Goal: Task Accomplishment & Management: Use online tool/utility

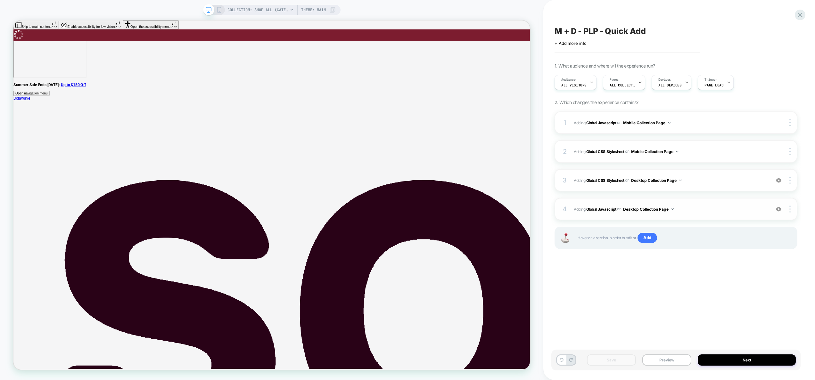
click at [710, 206] on span "Adding Global Javascript on Desktop Collection Page" at bounding box center [670, 209] width 193 height 8
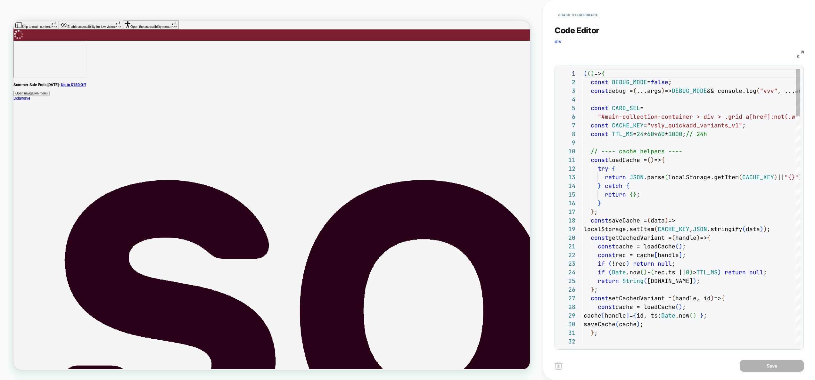
scroll to position [87, 0]
click at [796, 84] on div at bounding box center [798, 92] width 4 height 47
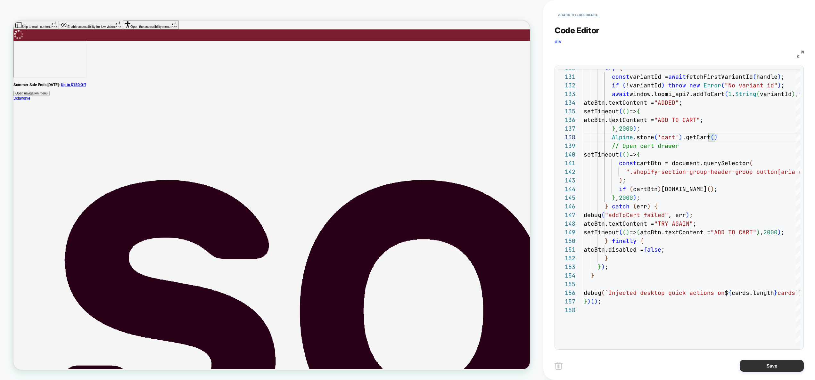
type textarea "**********"
click at [767, 364] on button "Save" at bounding box center [772, 366] width 64 height 12
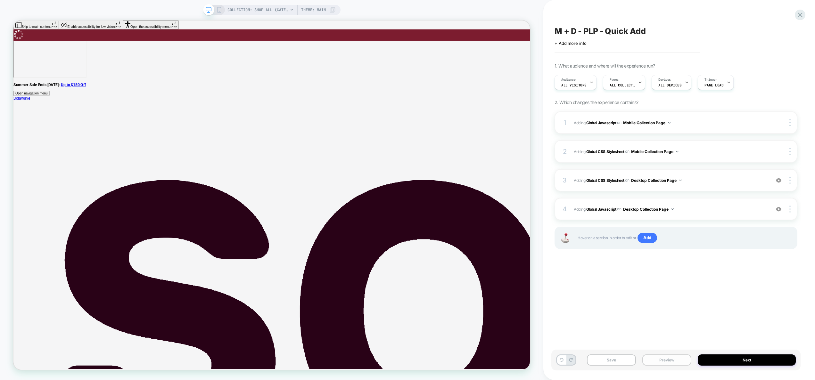
click at [661, 357] on button "Preview" at bounding box center [667, 360] width 49 height 11
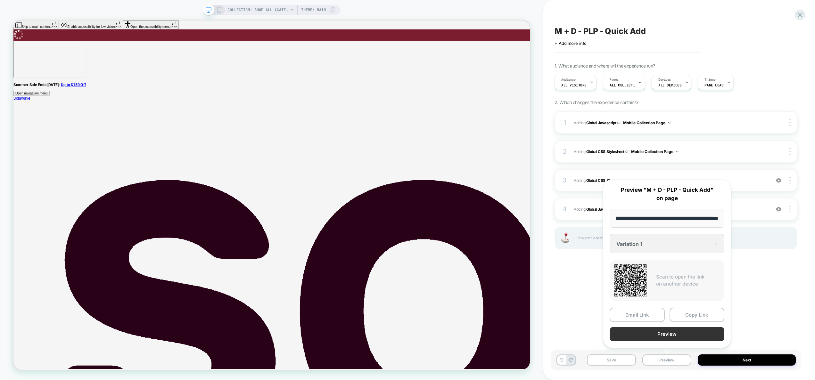
scroll to position [0, 0]
click at [670, 334] on button "Preview" at bounding box center [667, 334] width 115 height 14
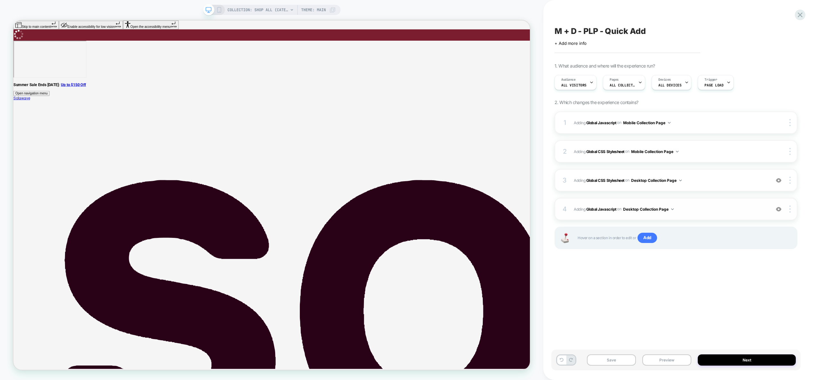
click at [720, 203] on div "4 Adding Global Javascript on Desktop Collection Page Add Before Add After Copy…" at bounding box center [676, 209] width 243 height 22
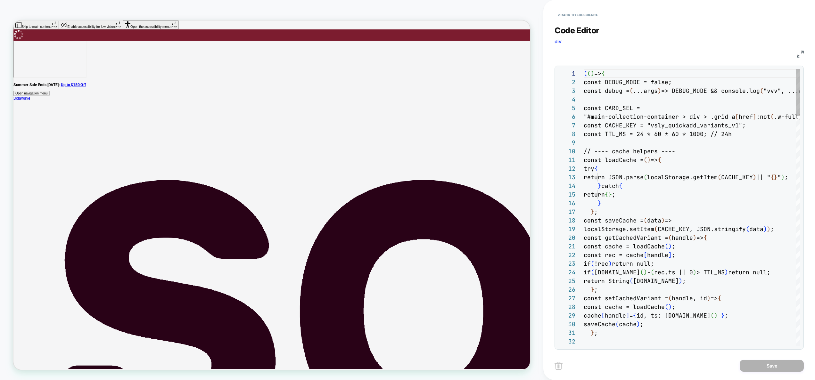
scroll to position [87, 0]
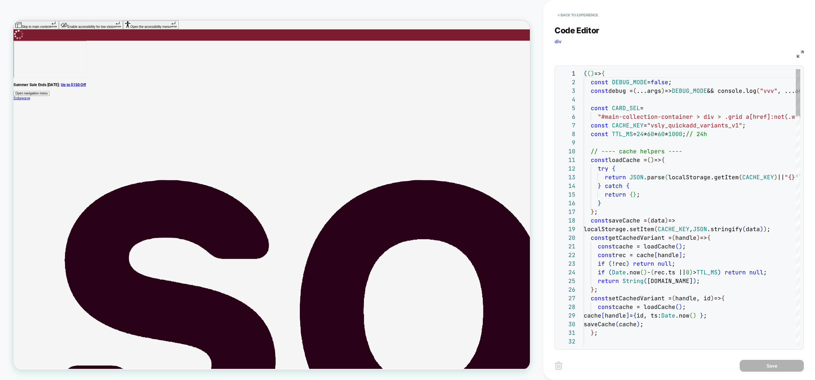
type textarea "**********"
type textarea "*"
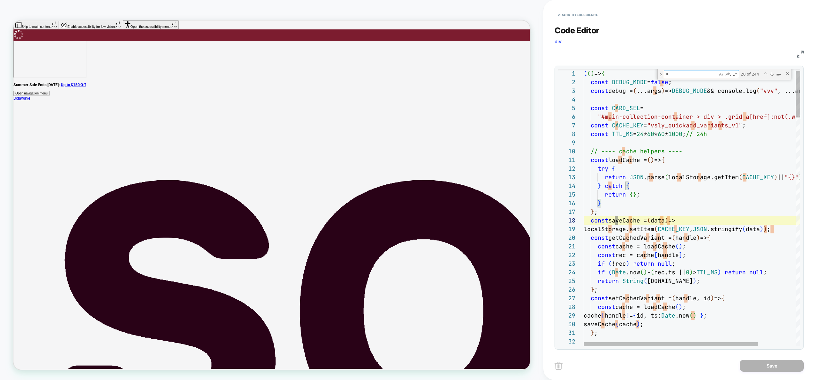
scroll to position [43, 35]
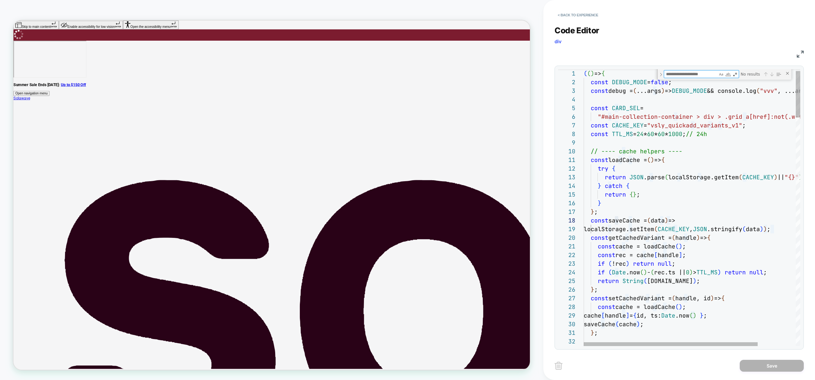
type textarea "*"
type textarea "**********"
type textarea "**"
type textarea "**********"
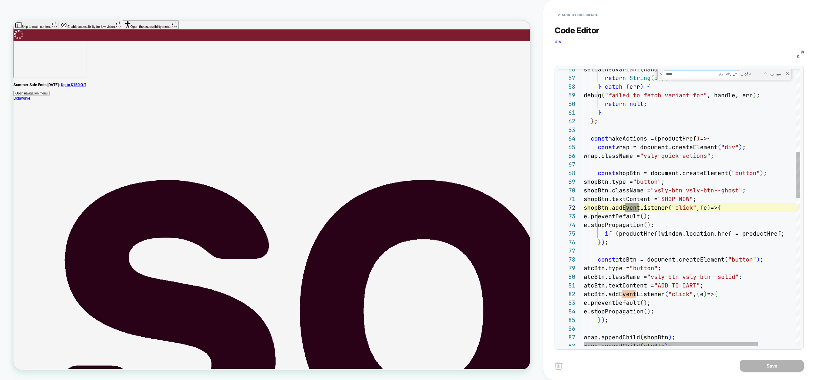
type textarea "*****"
type textarea "**********"
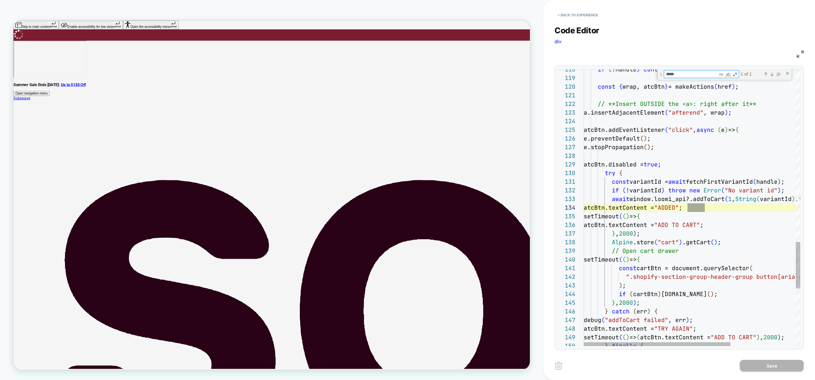
type textarea "*****"
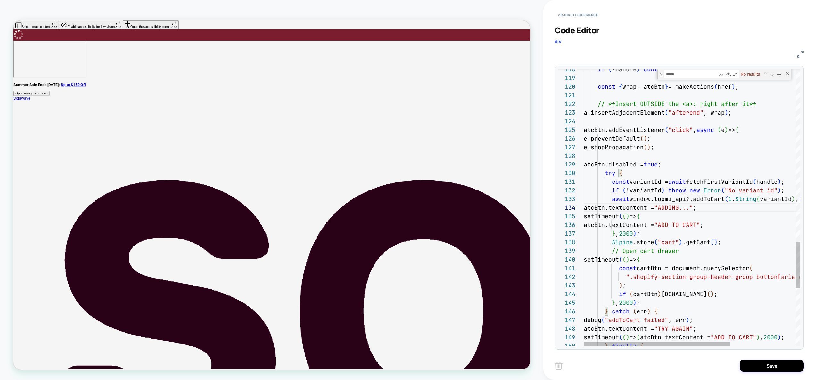
scroll to position [61, 135]
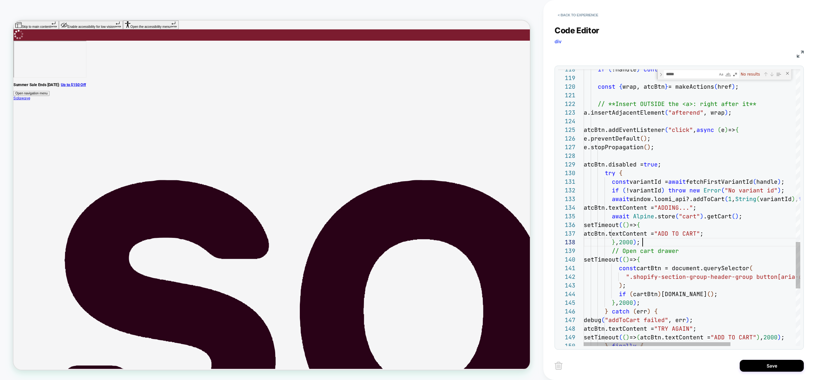
drag, startPoint x: 648, startPoint y: 241, endPoint x: 641, endPoint y: 240, distance: 6.4
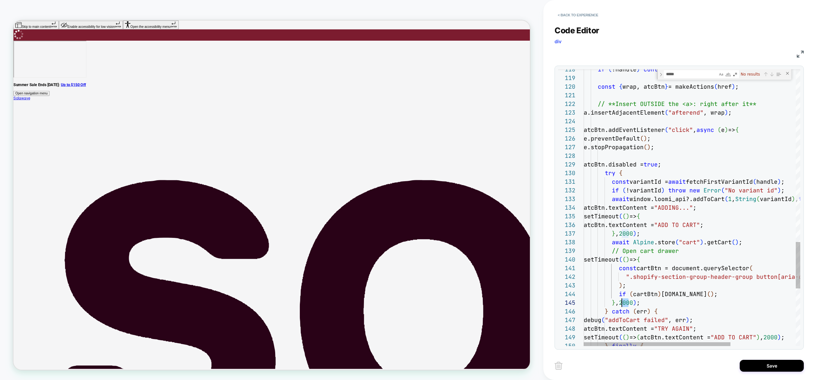
drag, startPoint x: 629, startPoint y: 304, endPoint x: 626, endPoint y: 305, distance: 3.7
type textarea "**********"
click at [759, 365] on button "Save" at bounding box center [772, 366] width 64 height 12
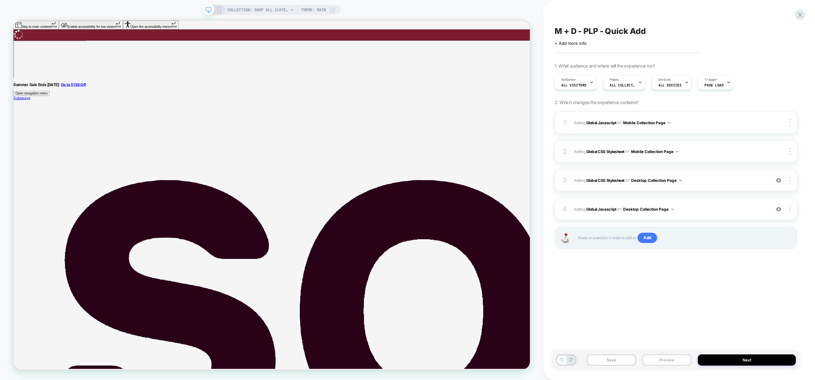
click at [663, 359] on button "Preview" at bounding box center [667, 360] width 49 height 11
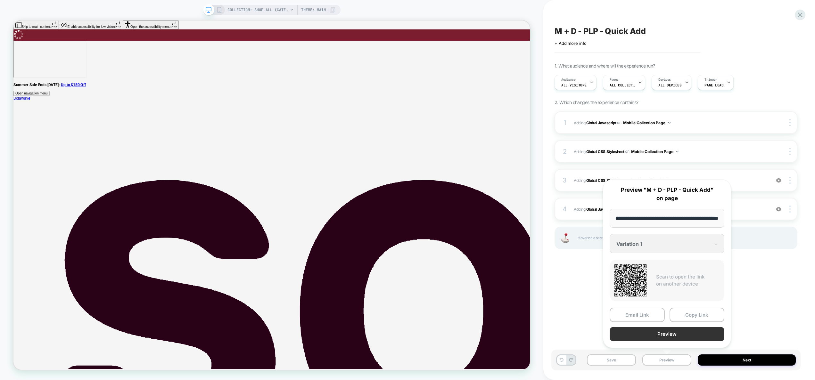
scroll to position [0, 0]
click at [668, 333] on button "Preview" at bounding box center [667, 334] width 115 height 14
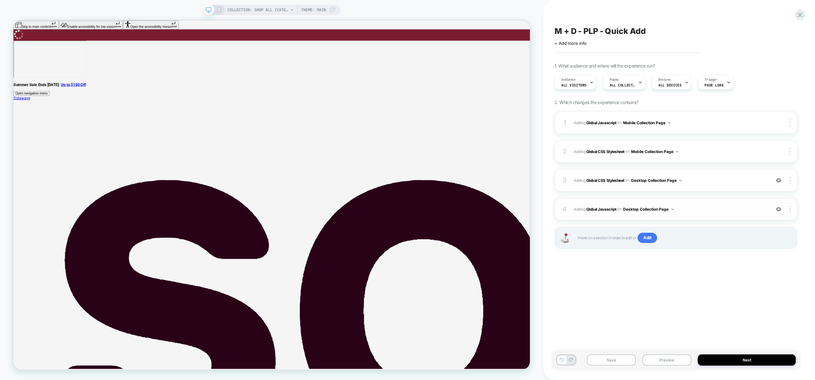
click at [717, 205] on span "Adding Global Javascript on Desktop Collection Page" at bounding box center [670, 209] width 193 height 8
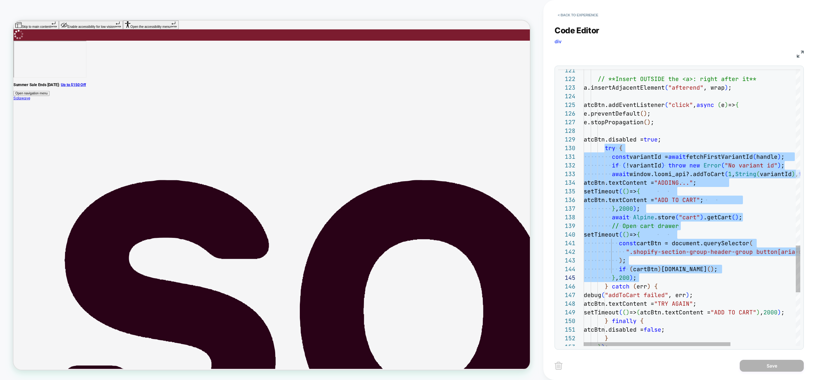
scroll to position [78, 73]
drag, startPoint x: 604, startPoint y: 147, endPoint x: 705, endPoint y: 286, distance: 171.3
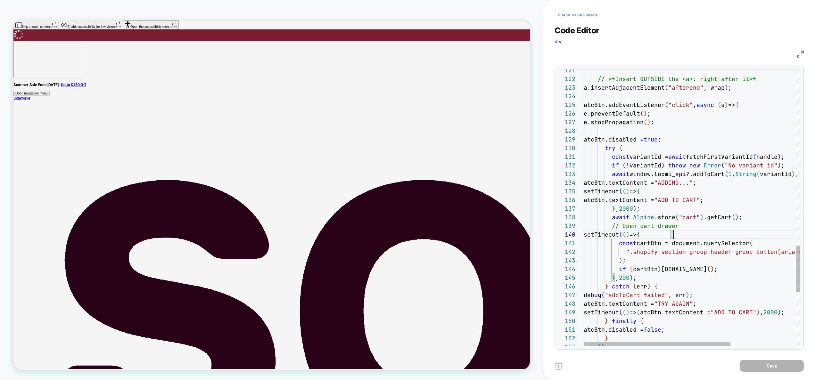
scroll to position [78, 90]
drag, startPoint x: 632, startPoint y: 218, endPoint x: 613, endPoint y: 216, distance: 18.7
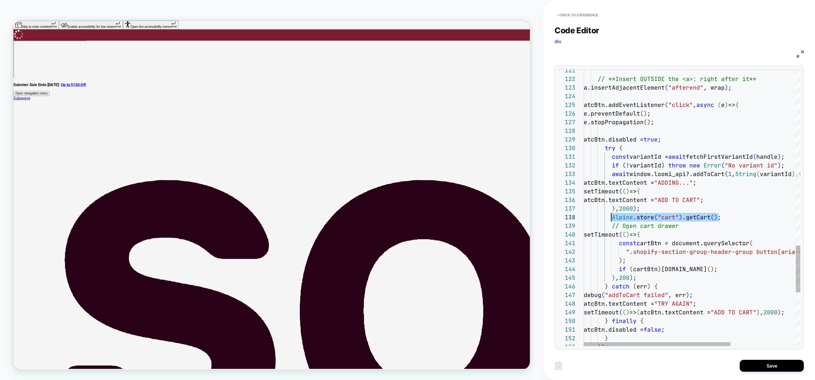
drag, startPoint x: 728, startPoint y: 218, endPoint x: 612, endPoint y: 217, distance: 116.0
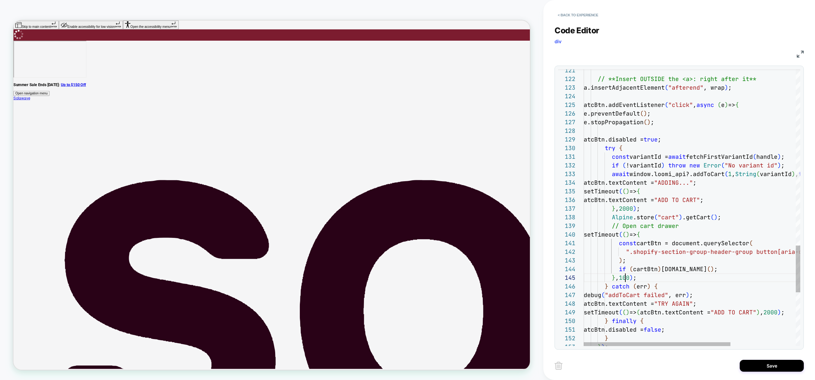
scroll to position [35, 45]
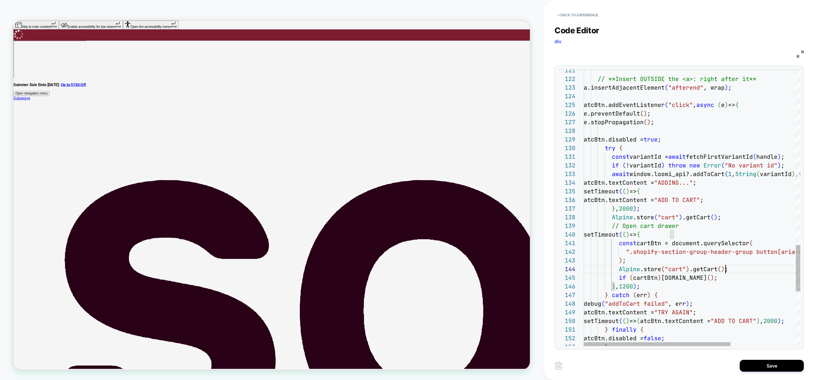
scroll to position [26, 142]
type textarea "**********"
click at [765, 366] on button "Save" at bounding box center [772, 366] width 64 height 12
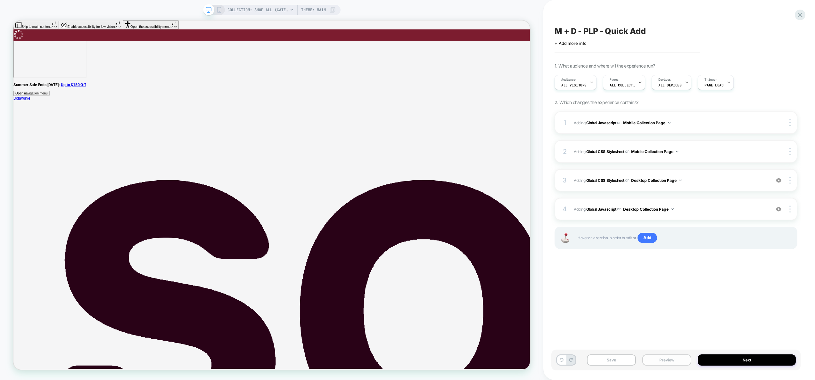
click at [672, 360] on button "Preview" at bounding box center [667, 360] width 49 height 11
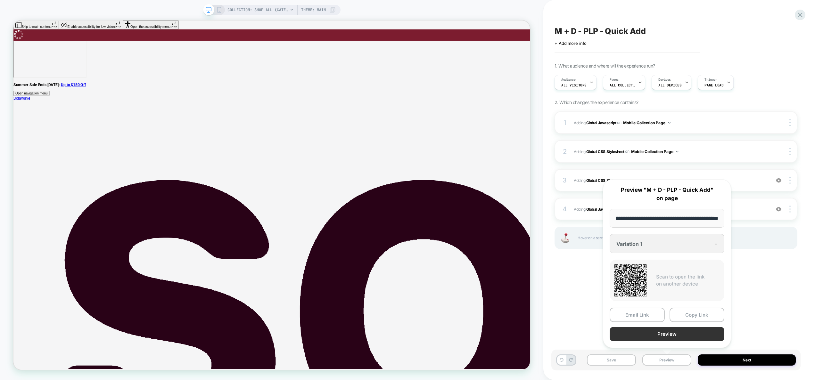
scroll to position [0, 0]
click at [669, 337] on button "Preview" at bounding box center [667, 334] width 115 height 14
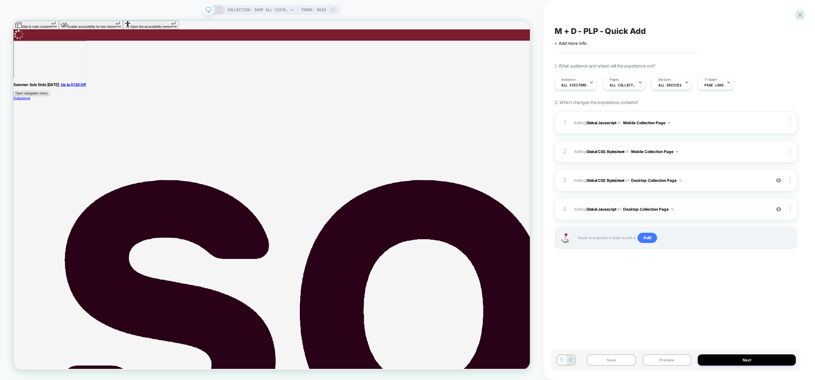
click at [697, 205] on span "Adding Global Javascript on Desktop Collection Page" at bounding box center [670, 209] width 193 height 8
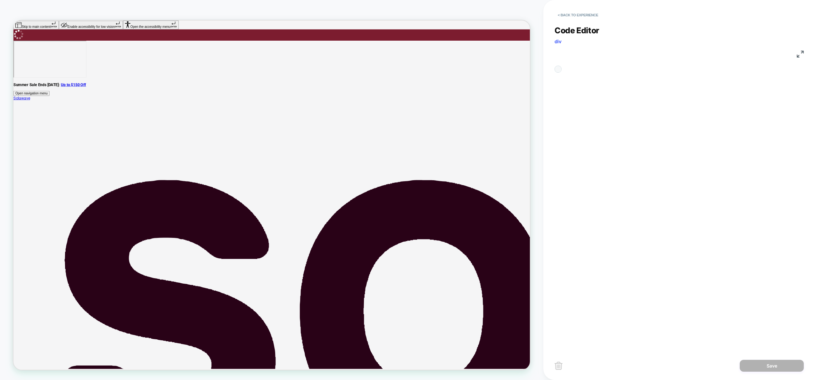
scroll to position [87, 0]
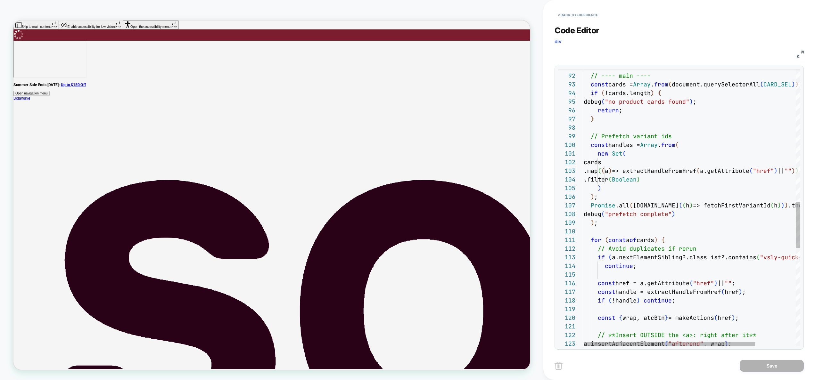
type textarea "**********"
click at [642, 283] on div "// ---- main ---- const cards = Array . from ( document.querySelectorAll ( CARD…" at bounding box center [718, 106] width 268 height 1644
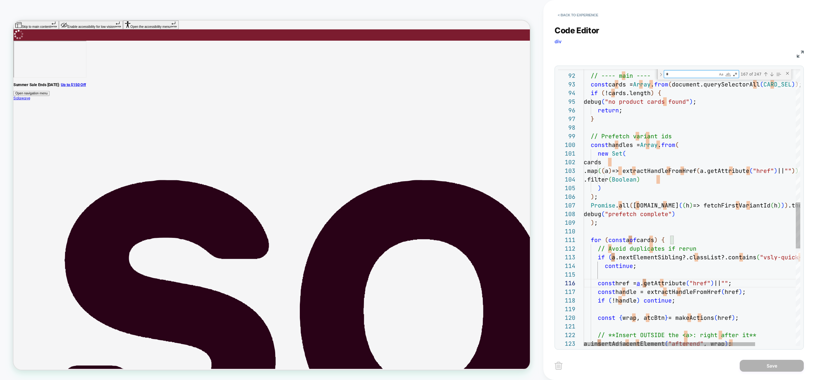
type textarea "*"
type textarea "**********"
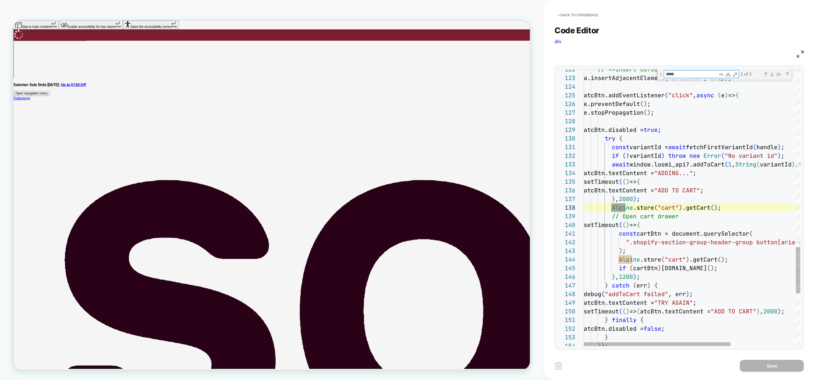
scroll to position [87, 48]
type textarea "******"
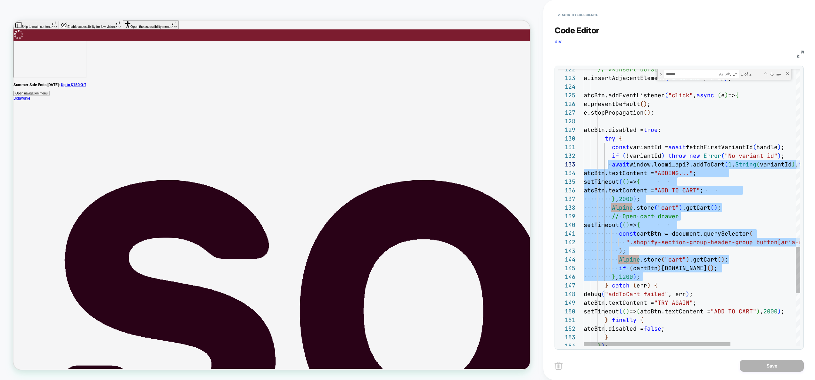
scroll to position [17, 28]
drag, startPoint x: 650, startPoint y: 276, endPoint x: 611, endPoint y: 168, distance: 115.5
type textarea "**********"
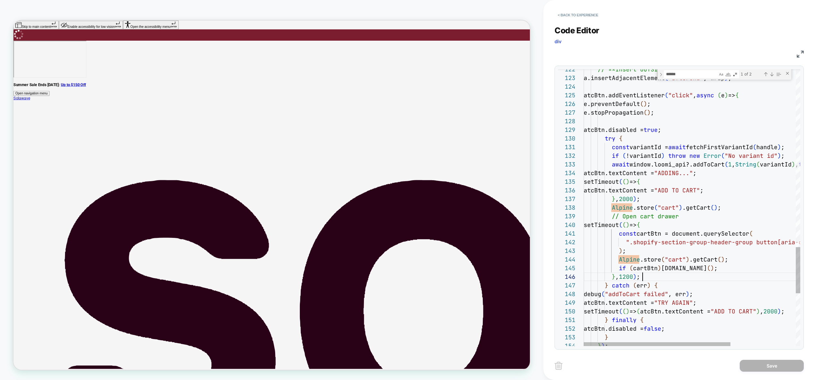
click at [597, 19] on button "< Back to experience" at bounding box center [578, 15] width 47 height 10
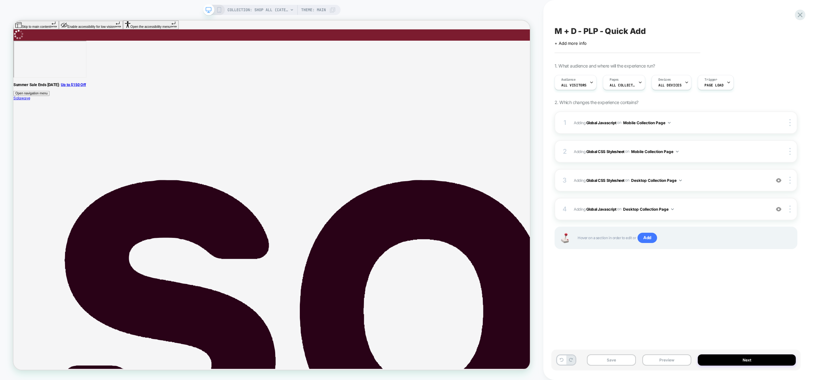
click at [220, 10] on rect at bounding box center [219, 9] width 4 height 5
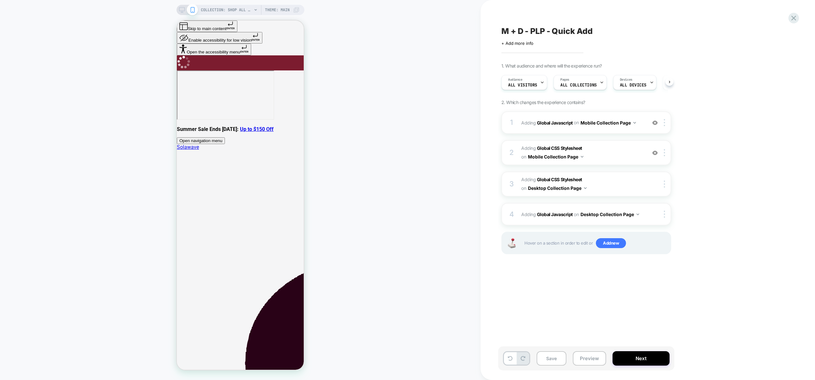
scroll to position [0, 0]
click at [608, 130] on div "1 Adding Global Javascript on Mobile Collection Page Add Before Add After Copy …" at bounding box center [587, 123] width 170 height 22
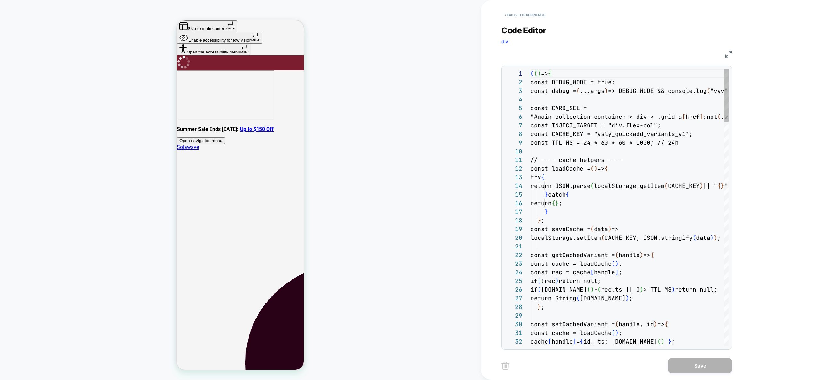
scroll to position [87, 0]
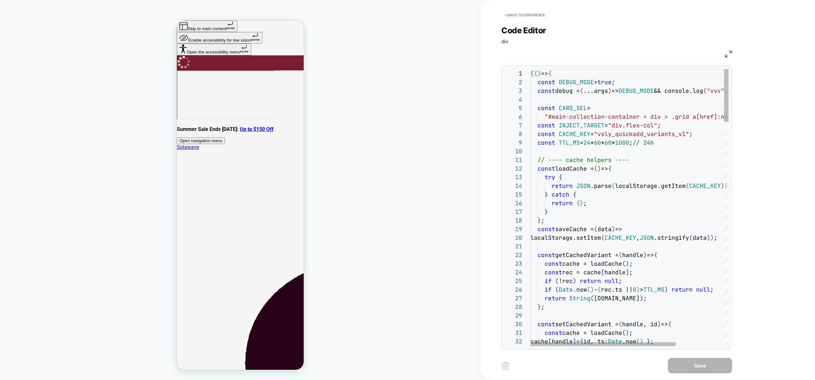
type textarea "**********"
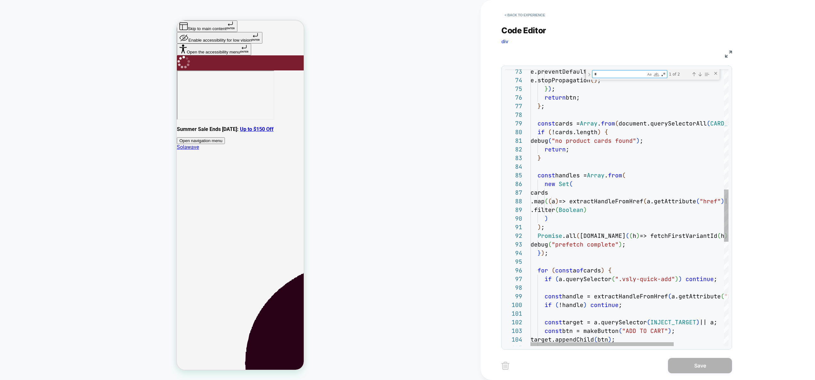
scroll to position [26, 100]
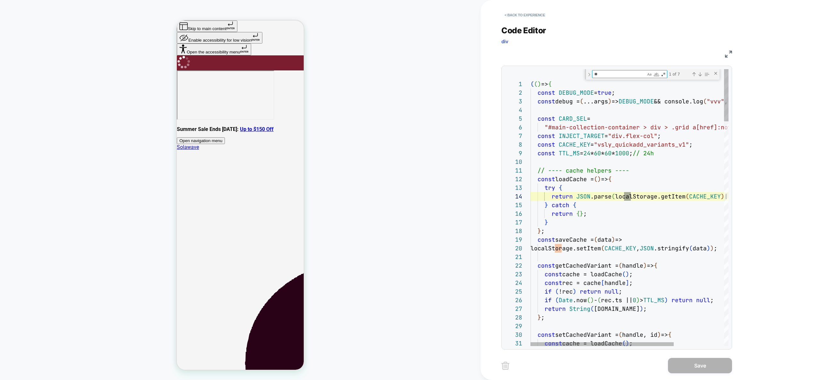
type textarea "*"
type textarea "**********"
type textarea "**"
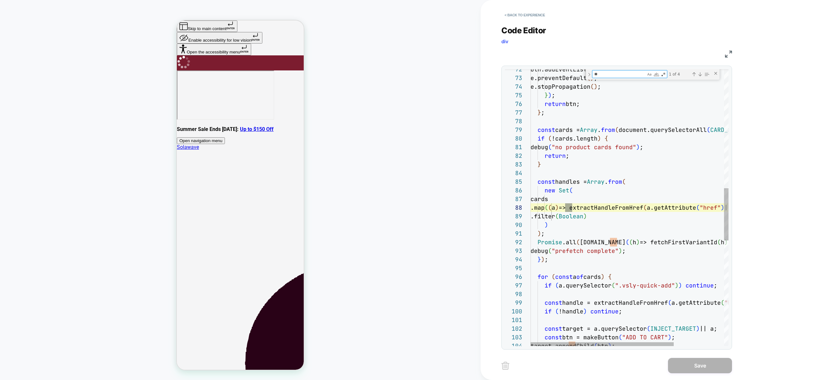
type textarea "**********"
type textarea "***"
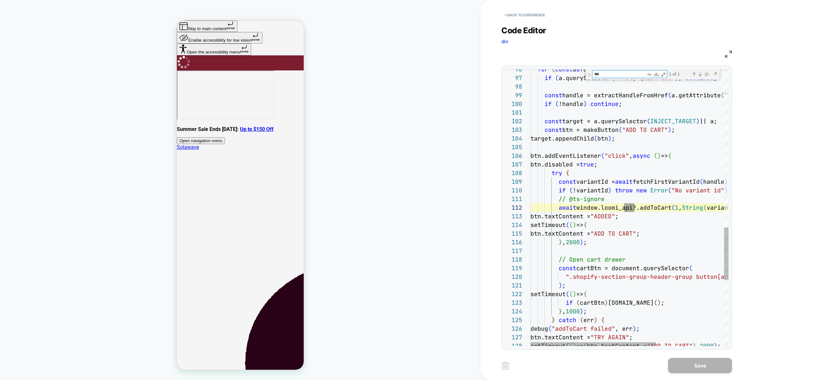
type textarea "**********"
type textarea "**"
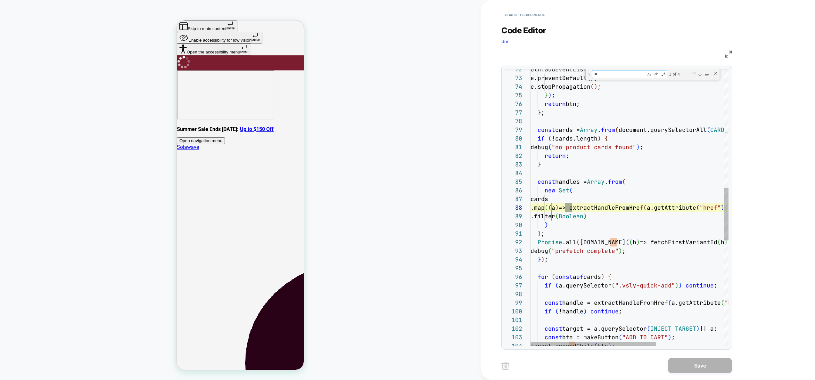
type textarea "**********"
type textarea "*"
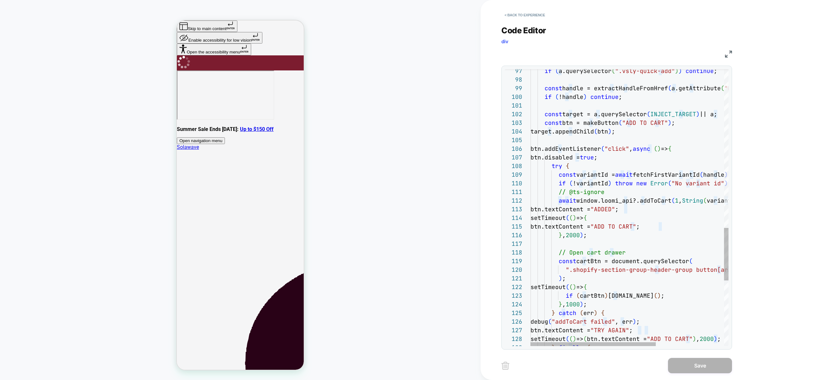
type textarea "**********"
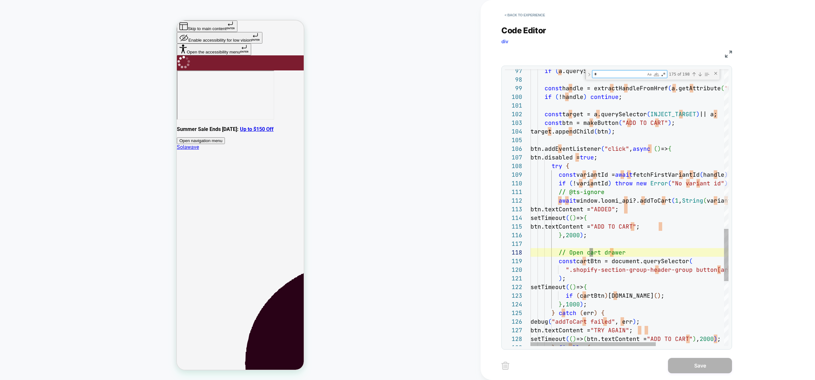
type textarea "**"
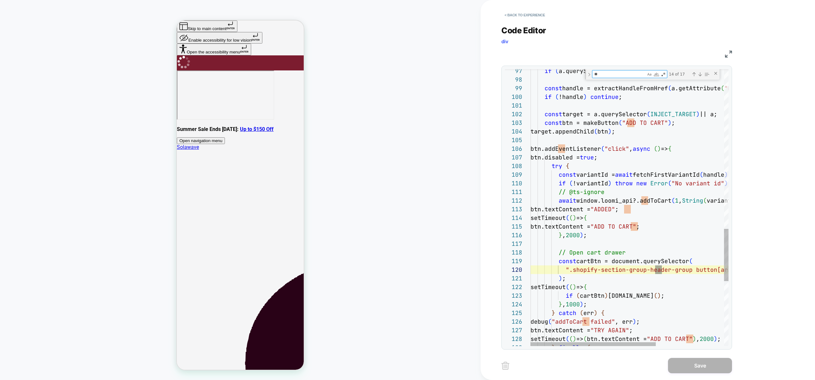
type textarea "**********"
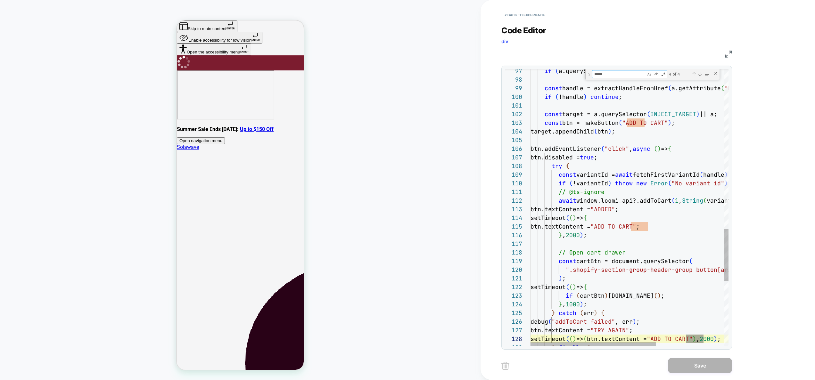
scroll to position [87, 177]
type textarea "******"
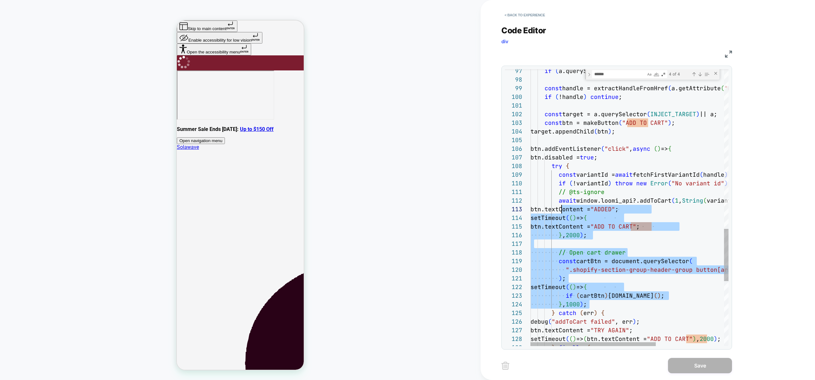
scroll to position [9, 28]
drag, startPoint x: 591, startPoint y: 304, endPoint x: 557, endPoint y: 200, distance: 109.5
type textarea "**********"
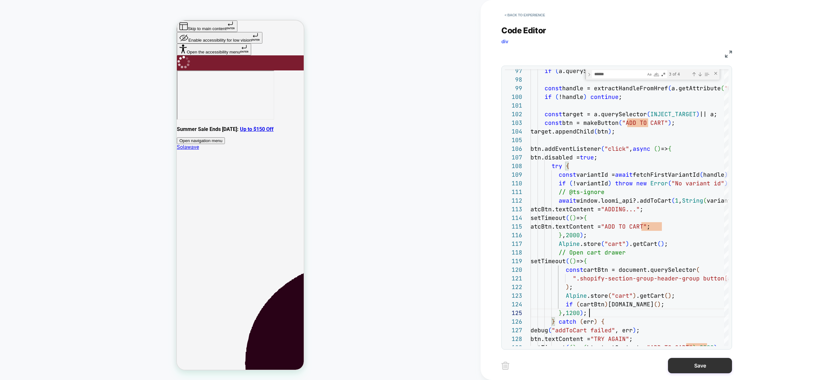
click at [686, 364] on button "Save" at bounding box center [700, 365] width 64 height 15
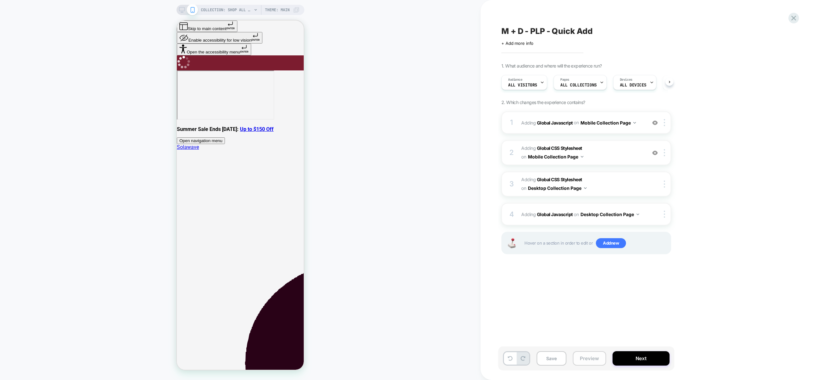
scroll to position [0, 0]
click at [596, 356] on button "Preview" at bounding box center [589, 359] width 33 height 14
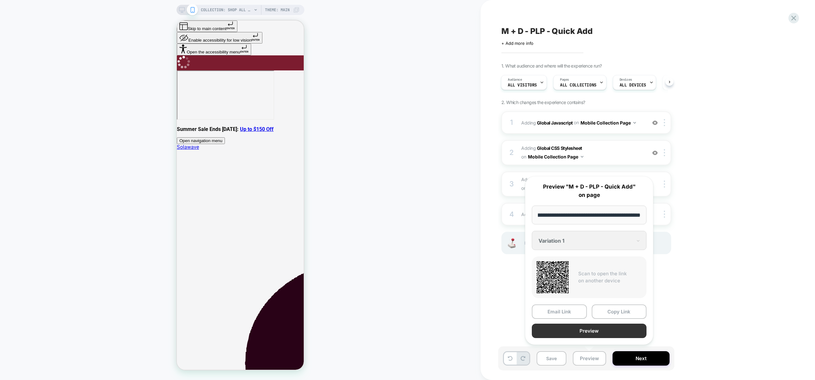
scroll to position [0, 0]
click at [594, 331] on button "Preview" at bounding box center [589, 331] width 115 height 14
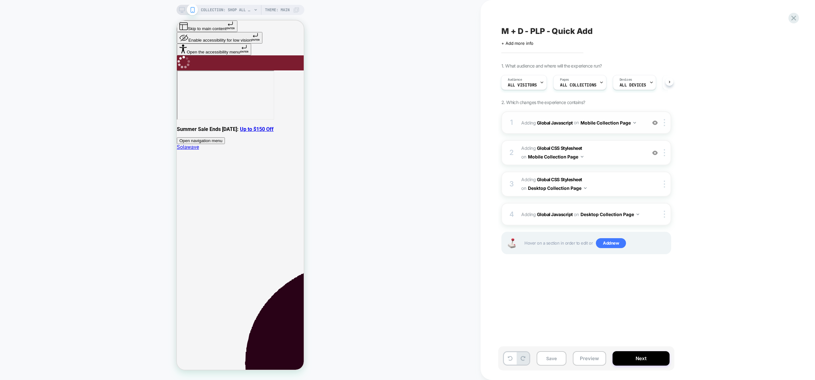
click at [627, 129] on div "1 Adding Global Javascript on Mobile Collection Page Add Before Add After Copy …" at bounding box center [587, 123] width 170 height 22
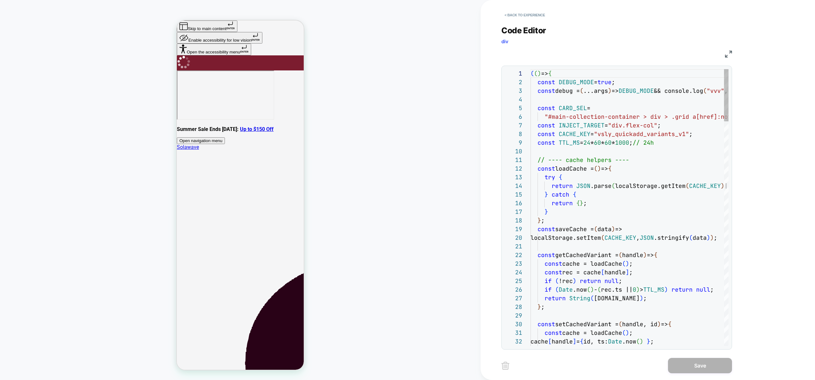
scroll to position [61, 100]
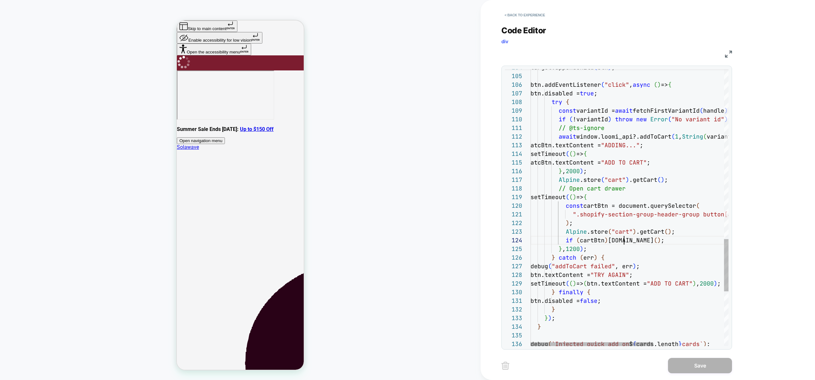
scroll to position [26, 104]
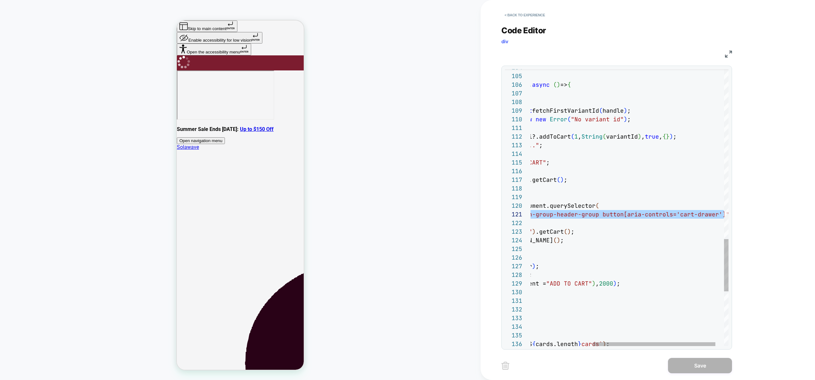
scroll to position [0, 291]
drag, startPoint x: 577, startPoint y: 216, endPoint x: 721, endPoint y: 216, distance: 143.6
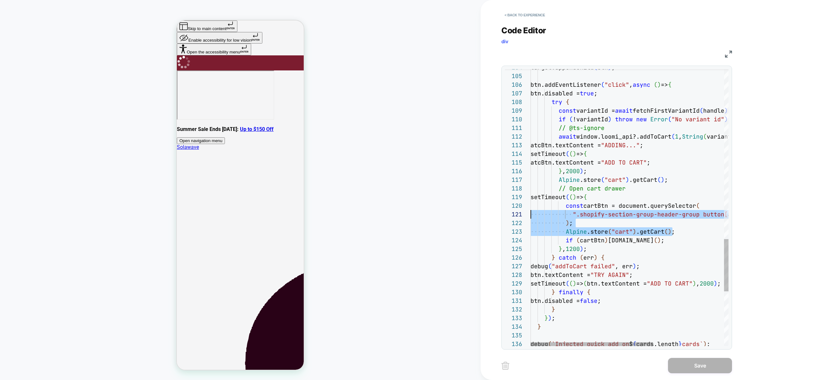
scroll to position [78, 0]
drag, startPoint x: 496, startPoint y: 218, endPoint x: 442, endPoint y: 209, distance: 55.2
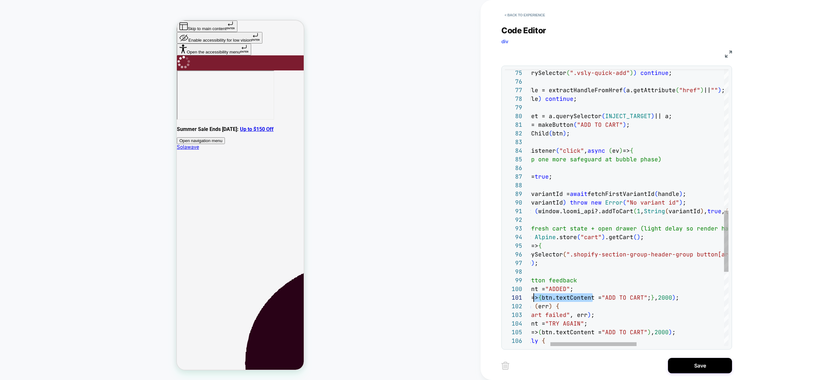
scroll to position [0, 0]
drag, startPoint x: 640, startPoint y: 297, endPoint x: 526, endPoint y: 300, distance: 113.8
click at [526, 300] on div "if ( a.querySelector ( ".vsly-quick-add" ) ) continue ; const handle = extractH…" at bounding box center [708, 55] width 444 height 1255
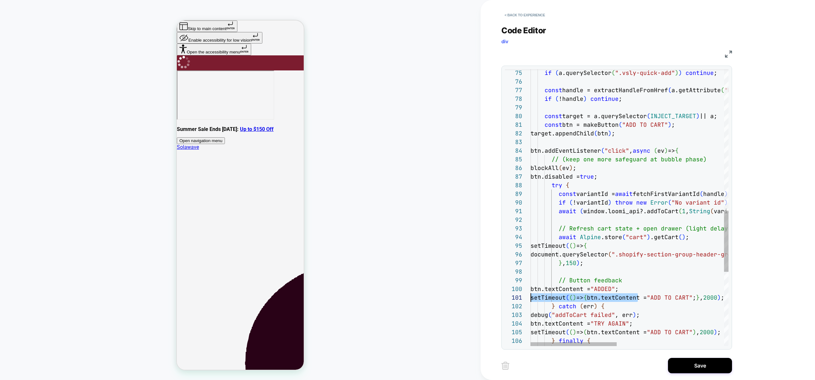
type textarea "**********"
click at [650, 269] on div "if ( a.querySelector ( ".vsly-quick-add" ) ) continue ; const handle = extractH…" at bounding box center [753, 55] width 444 height 1255
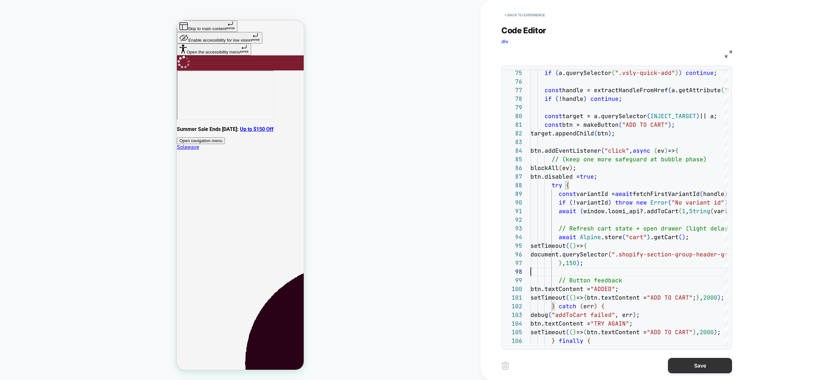
drag, startPoint x: 701, startPoint y: 371, endPoint x: 697, endPoint y: 368, distance: 5.3
click at [700, 370] on button "Save" at bounding box center [700, 365] width 64 height 15
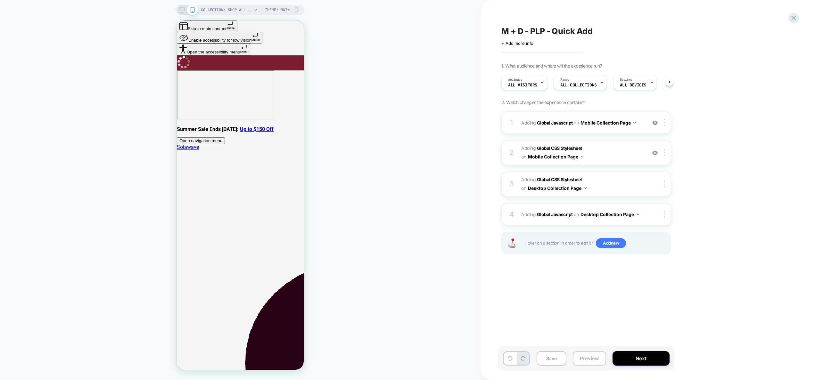
click at [598, 359] on button "Preview" at bounding box center [589, 359] width 33 height 14
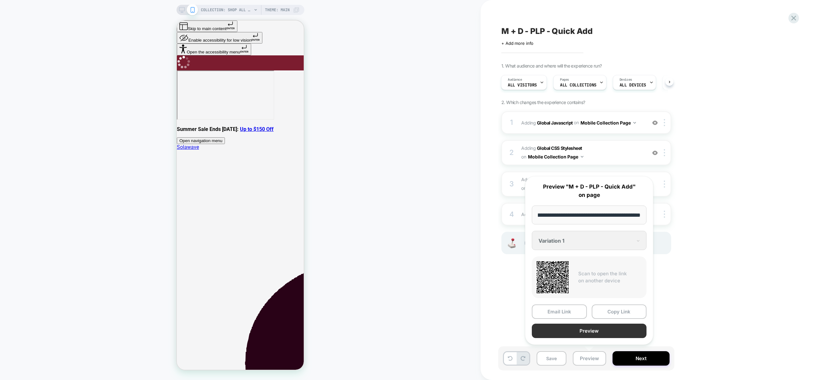
scroll to position [0, 0]
click at [593, 329] on button "Preview" at bounding box center [589, 331] width 115 height 14
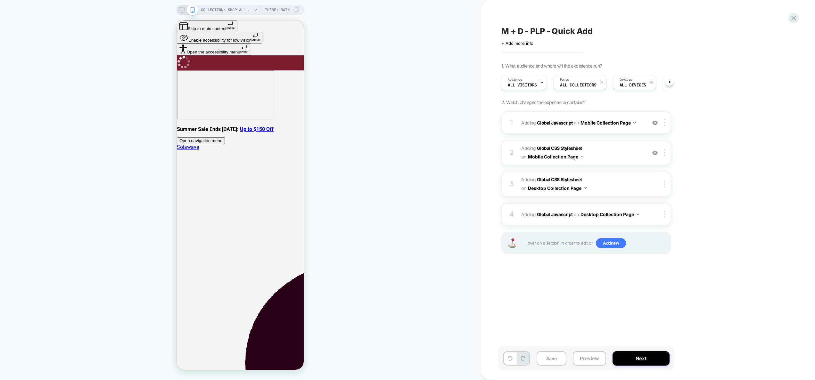
scroll to position [0, 0]
click at [607, 132] on div "1 Adding Global Javascript on Mobile Collection Page Add Before Add After Copy …" at bounding box center [587, 123] width 170 height 22
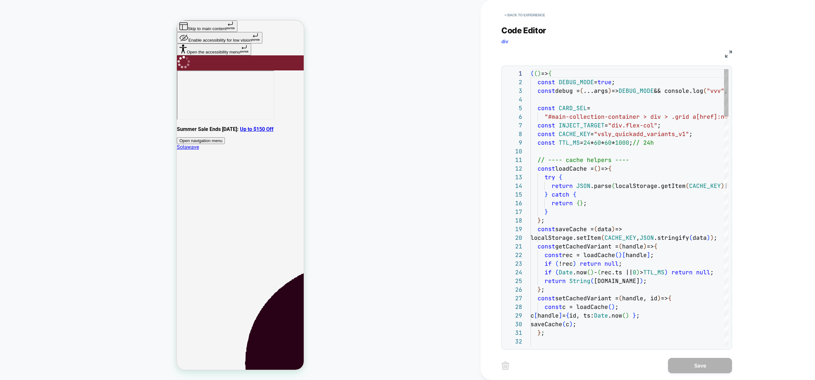
scroll to position [26, 104]
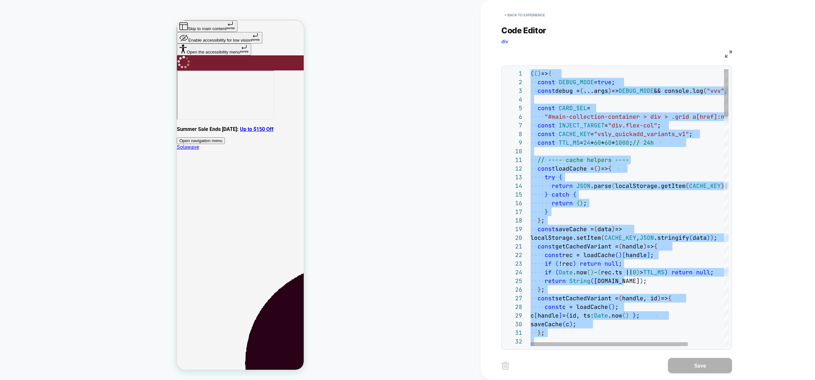
type textarea "**********"
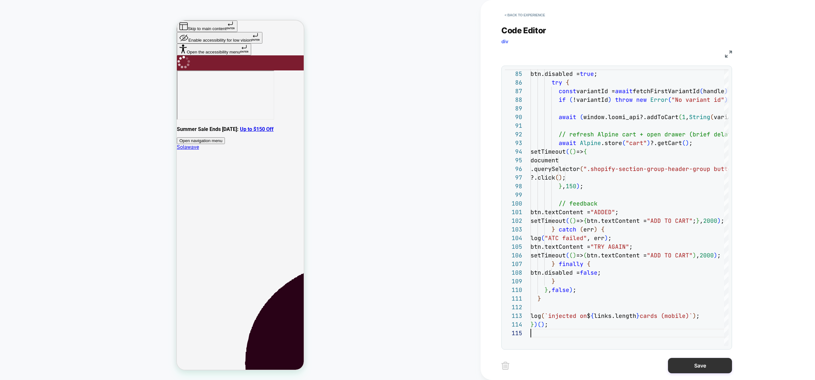
click at [693, 364] on button "Save" at bounding box center [700, 365] width 64 height 15
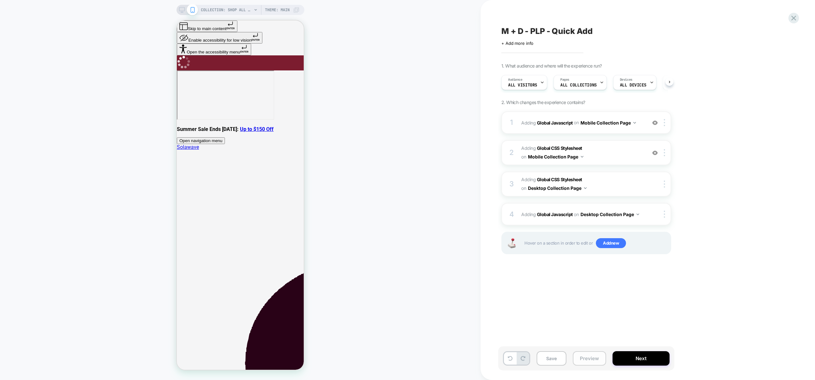
scroll to position [0, 0]
click at [599, 356] on button "Preview" at bounding box center [589, 359] width 33 height 14
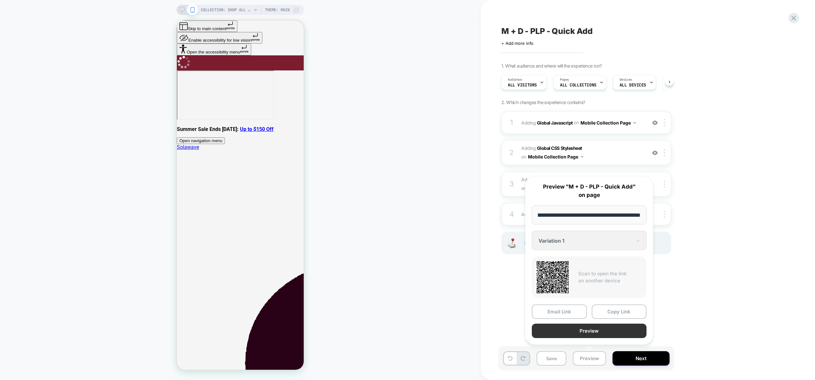
scroll to position [0, 0]
click at [594, 336] on button "Preview" at bounding box center [589, 331] width 115 height 14
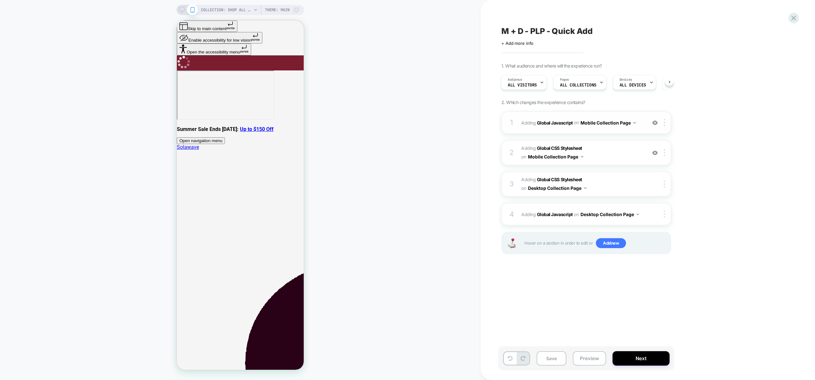
click at [611, 130] on div "1 Adding Global Javascript on Mobile Collection Page Add Before Add After Copy …" at bounding box center [587, 123] width 170 height 22
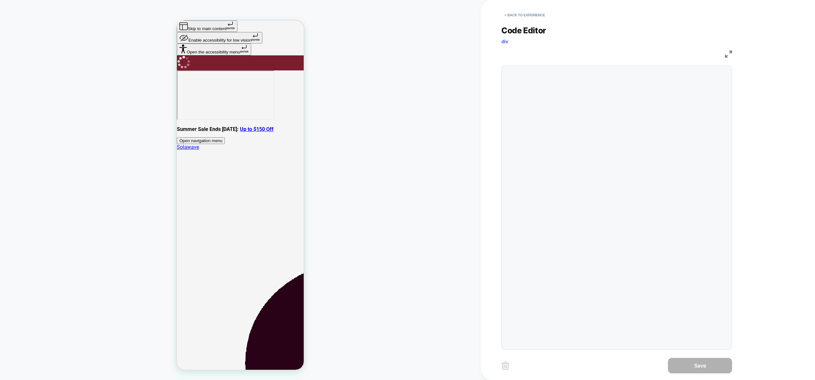
scroll to position [87, 0]
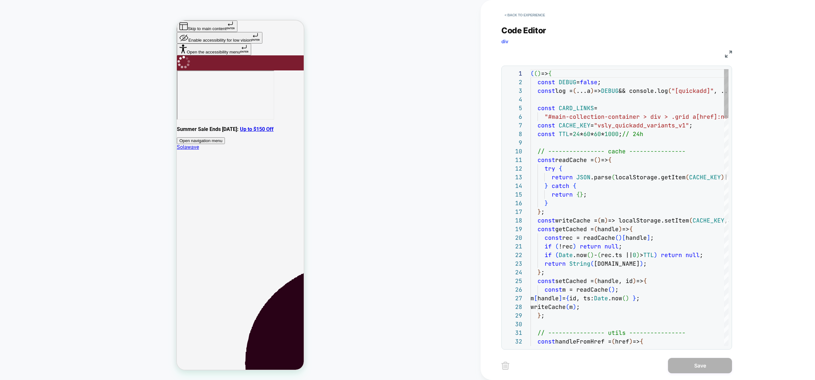
type textarea "**********"
type textarea "*"
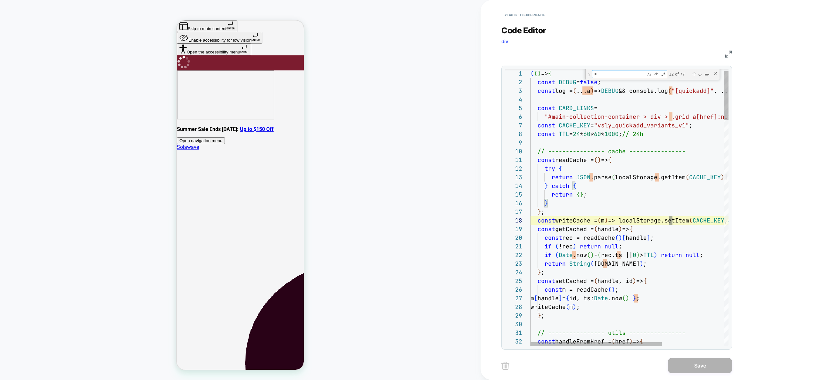
type textarea "**********"
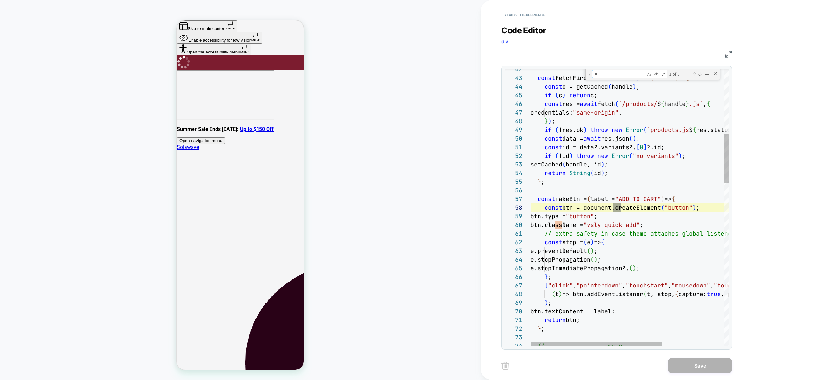
type textarea "***"
type textarea "**********"
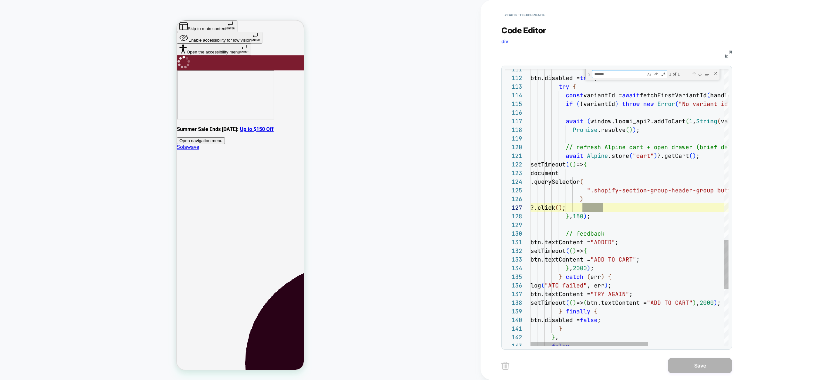
scroll to position [87, 73]
type textarea "******"
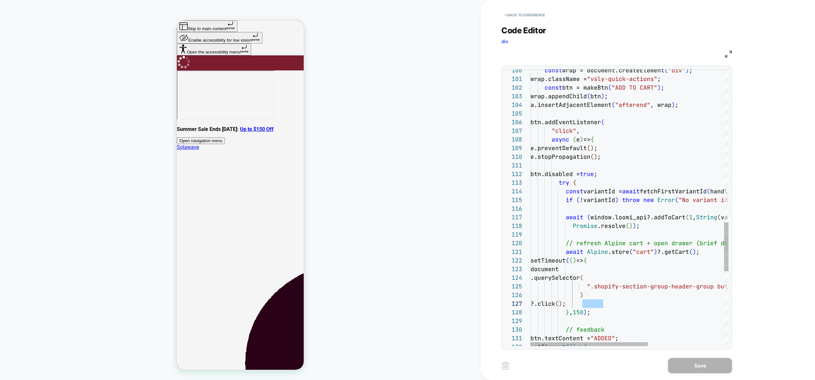
scroll to position [43, 87]
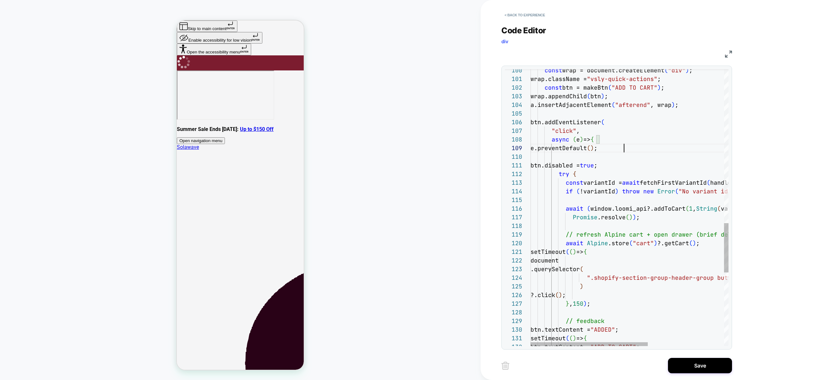
scroll to position [69, 94]
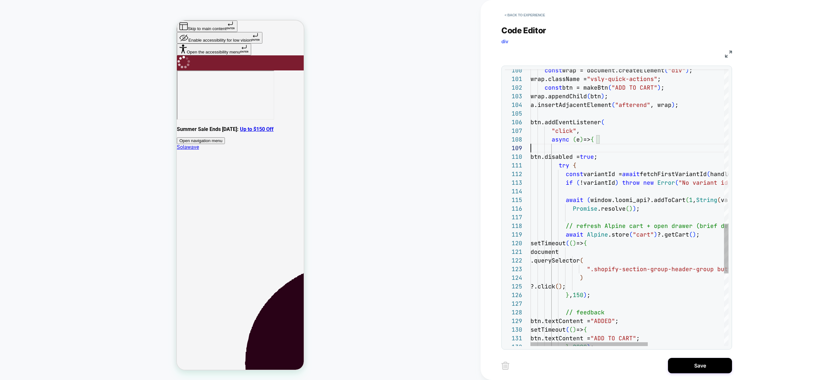
scroll to position [69, 0]
type textarea "**********"
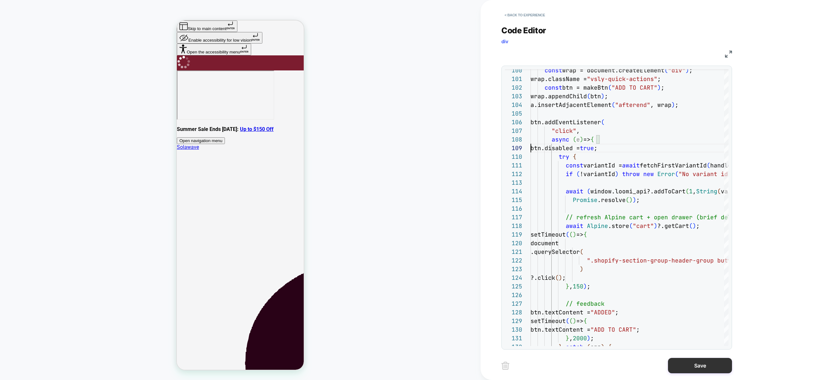
click at [705, 366] on button "Save" at bounding box center [700, 365] width 64 height 15
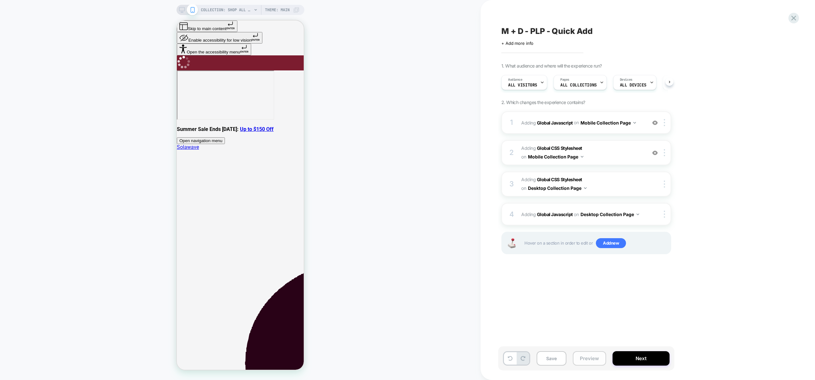
click at [592, 360] on button "Preview" at bounding box center [589, 359] width 33 height 14
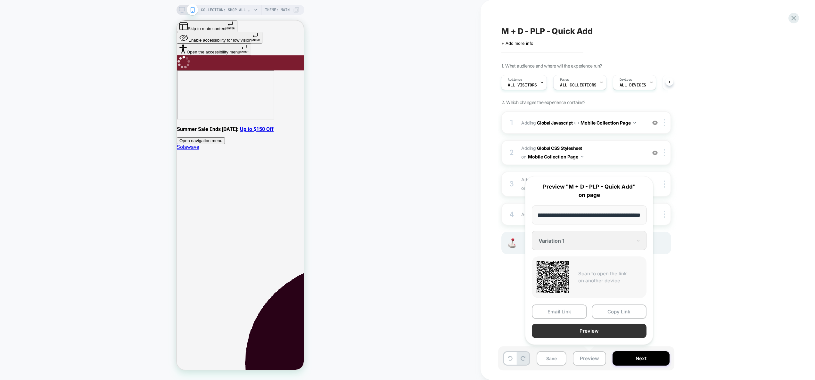
scroll to position [0, 0]
click at [592, 331] on button "Preview" at bounding box center [589, 331] width 115 height 14
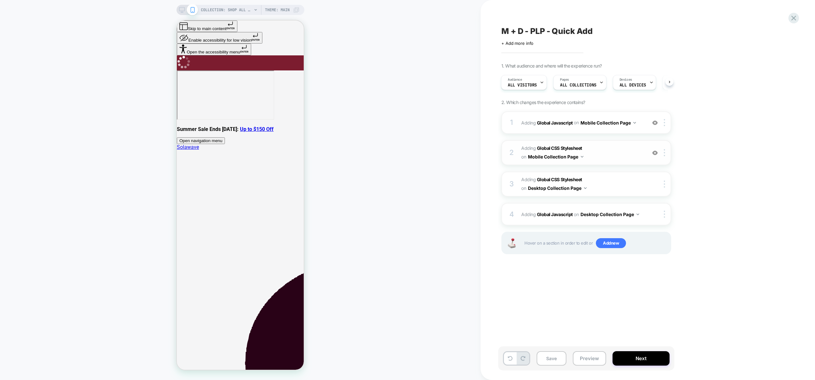
click at [615, 145] on span "Adding Global CSS Stylesheet on Mobile Collection Page" at bounding box center [582, 152] width 122 height 17
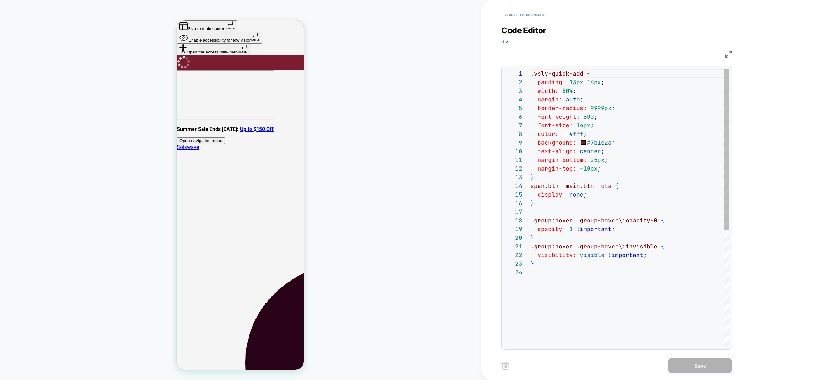
scroll to position [87, 0]
click at [530, 16] on button "< Back to experience" at bounding box center [525, 15] width 47 height 10
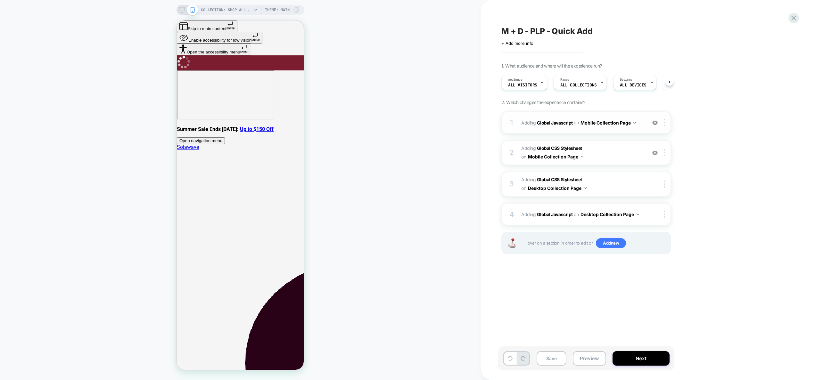
scroll to position [0, 0]
click at [622, 130] on div "1 Adding Global Javascript on Mobile Collection Page Add Before Add After Copy …" at bounding box center [587, 123] width 170 height 22
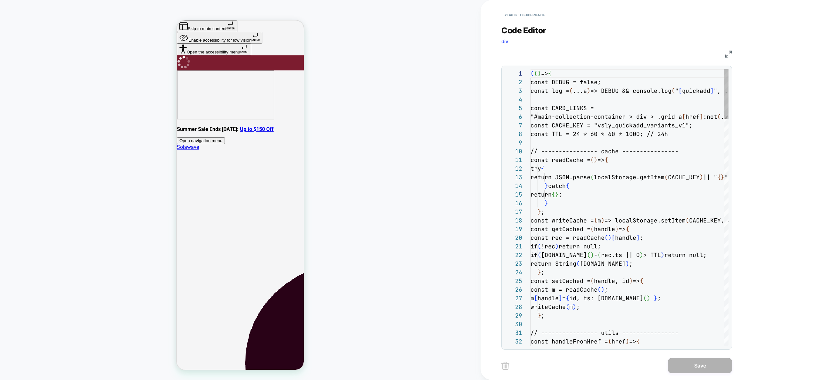
scroll to position [87, 0]
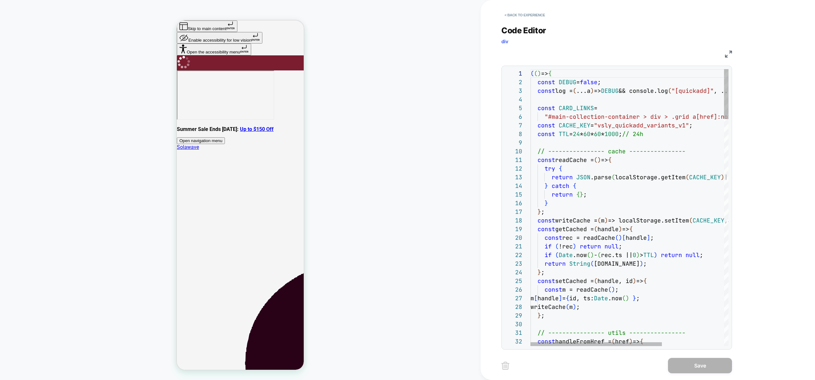
type textarea "**********"
type textarea "*"
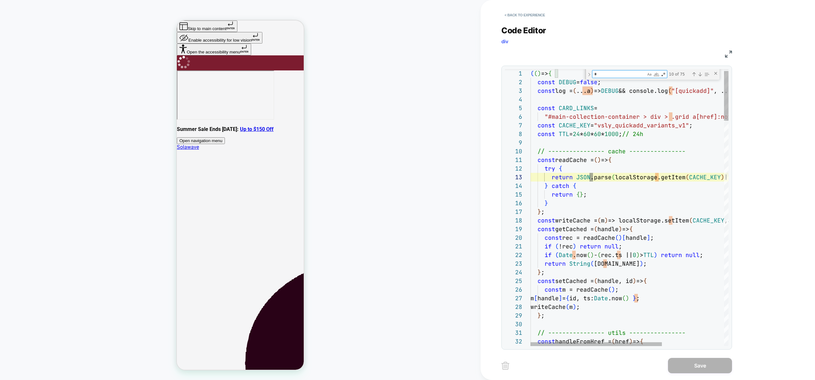
type textarea "**********"
type textarea "***"
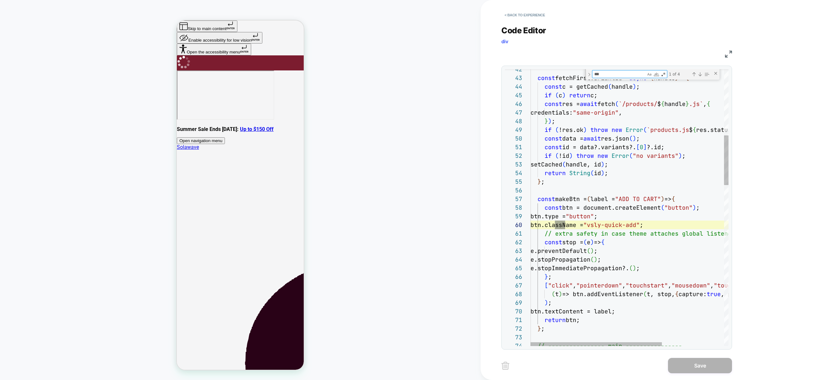
type textarea "**********"
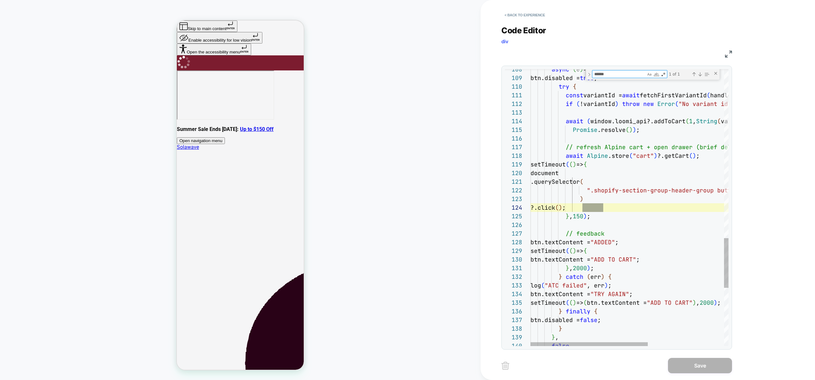
scroll to position [87, 73]
type textarea "******"
drag, startPoint x: 610, startPoint y: 78, endPoint x: 604, endPoint y: 76, distance: 5.7
click at [604, 76] on div "****** .click" at bounding box center [629, 74] width 75 height 8
drag, startPoint x: 606, startPoint y: 75, endPoint x: 579, endPoint y: 72, distance: 26.8
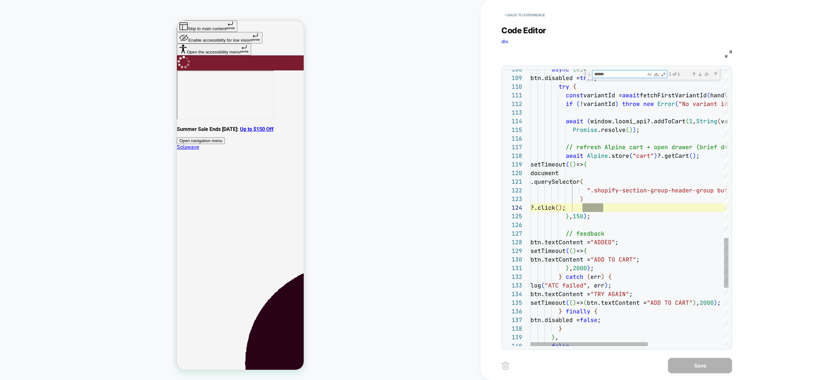
click at [580, 72] on div "108 109 110 111 112 113 114 115 116 117 118 119 120 121 122 123 124 125 126 127…" at bounding box center [617, 207] width 224 height 277
type textarea "**********"
type textarea "*"
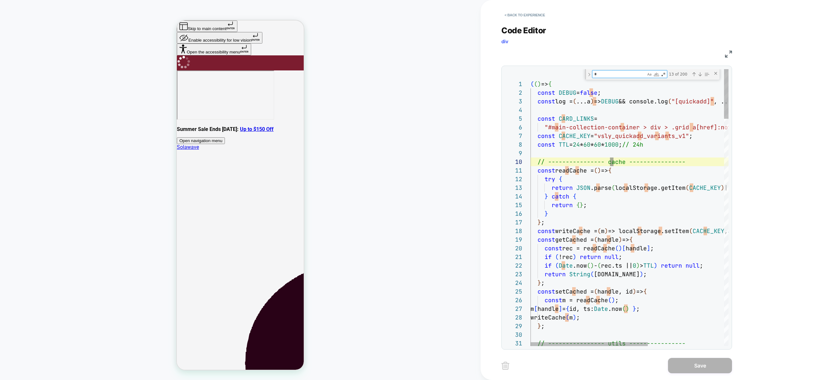
type textarea "**********"
type textarea "**"
type textarea "**********"
type textarea "***"
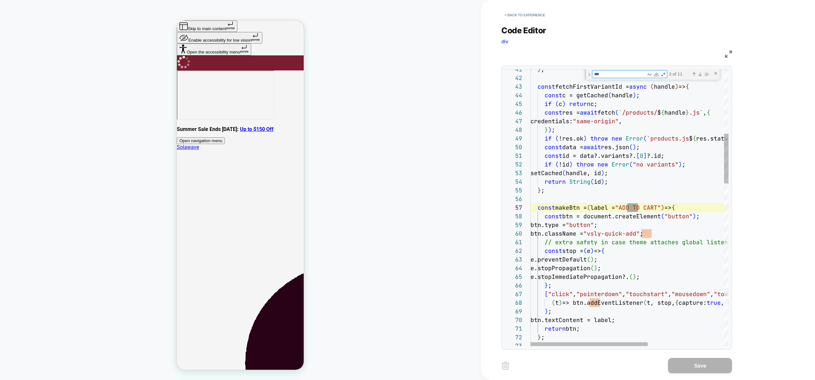
type textarea "**********"
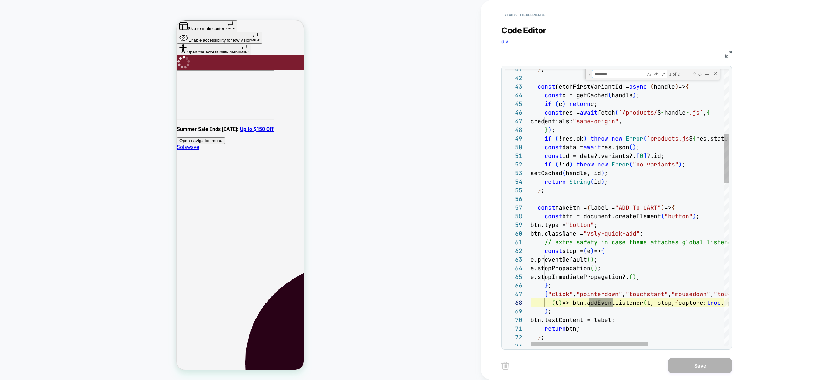
scroll to position [87, 87]
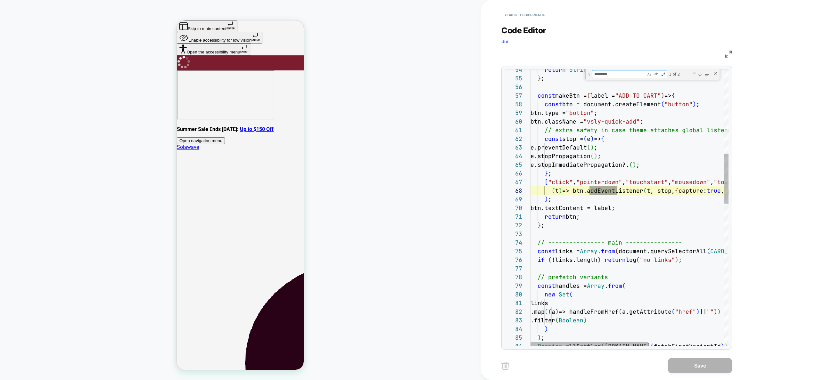
type textarea "********"
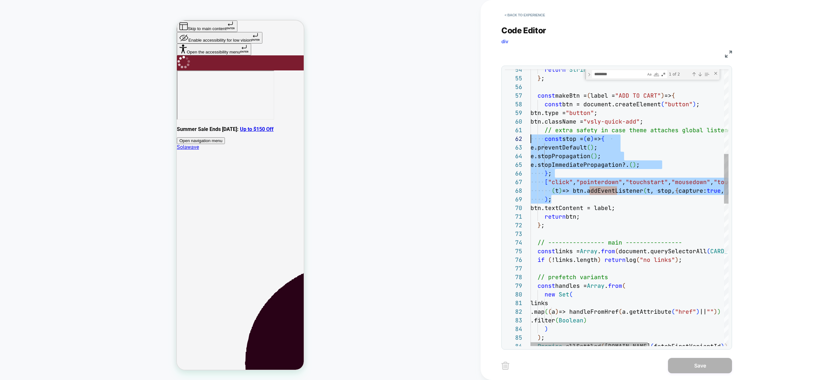
scroll to position [9, 0]
drag, startPoint x: 561, startPoint y: 200, endPoint x: 508, endPoint y: 141, distance: 79.0
click at [531, 141] on div "return String ( id ) ; } ; const makeBtn = ( label = "ADD TO CART" ) => { const…" at bounding box center [694, 367] width 326 height 1542
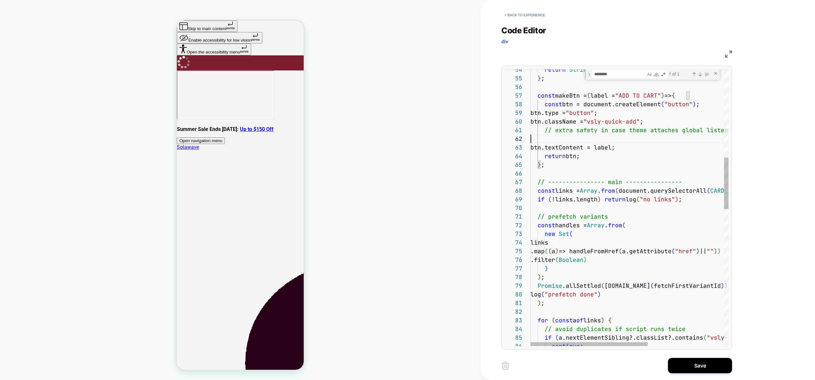
type textarea "**********"
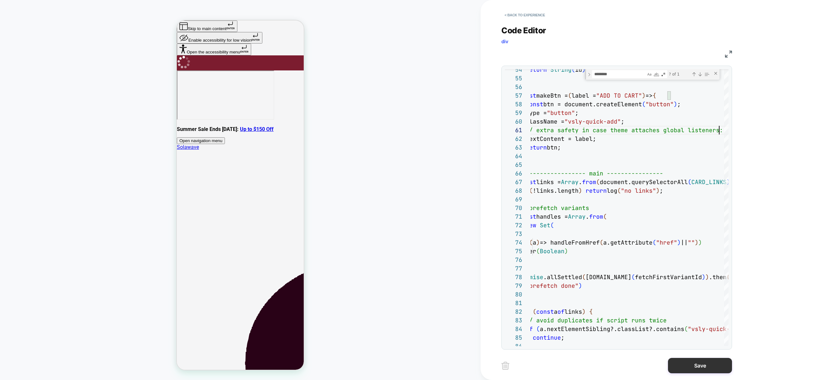
click at [713, 363] on button "Save" at bounding box center [700, 365] width 64 height 15
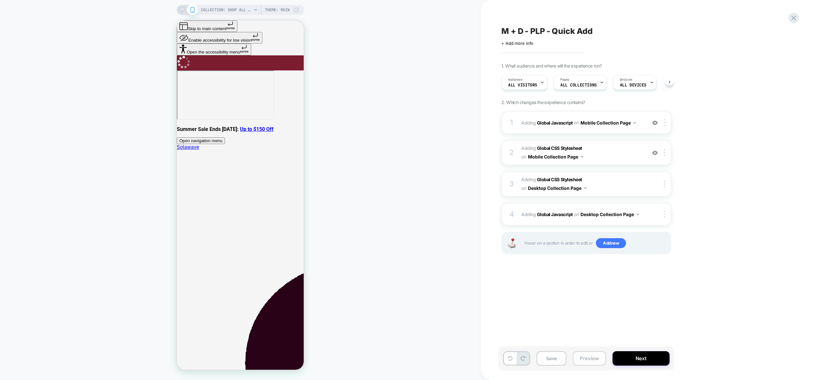
click at [599, 359] on button "Preview" at bounding box center [589, 359] width 33 height 14
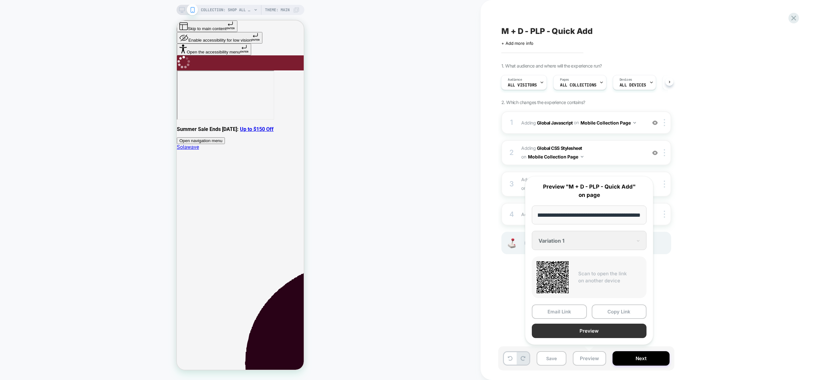
scroll to position [0, 0]
click at [597, 326] on button "Preview" at bounding box center [589, 331] width 115 height 14
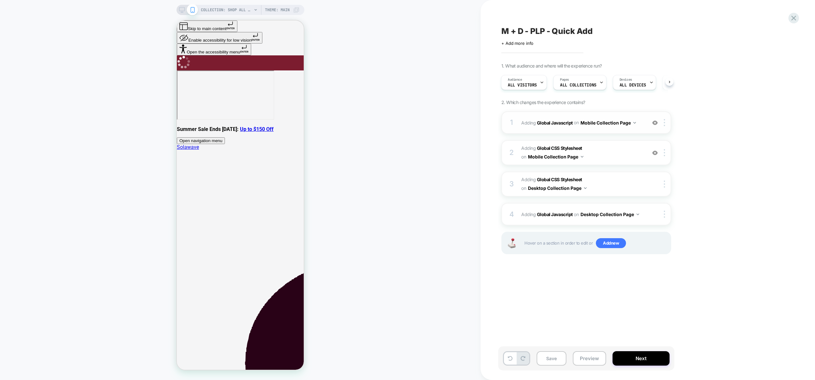
click at [613, 131] on div "1 Adding Global Javascript on Mobile Collection Page Add Before Add After Copy …" at bounding box center [587, 123] width 170 height 22
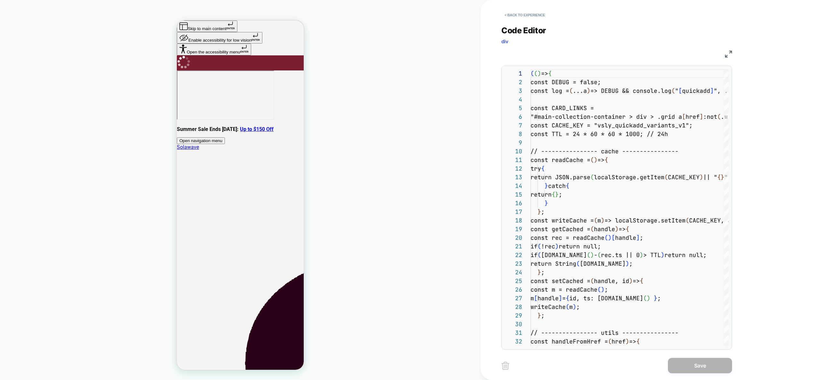
scroll to position [87, 0]
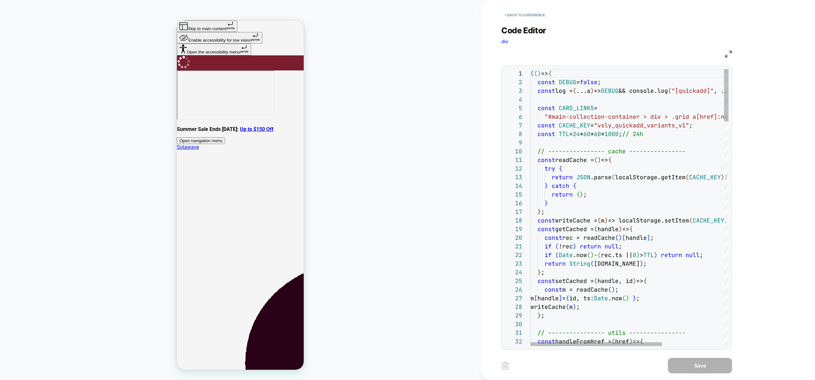
click at [727, 52] on img at bounding box center [728, 54] width 7 height 7
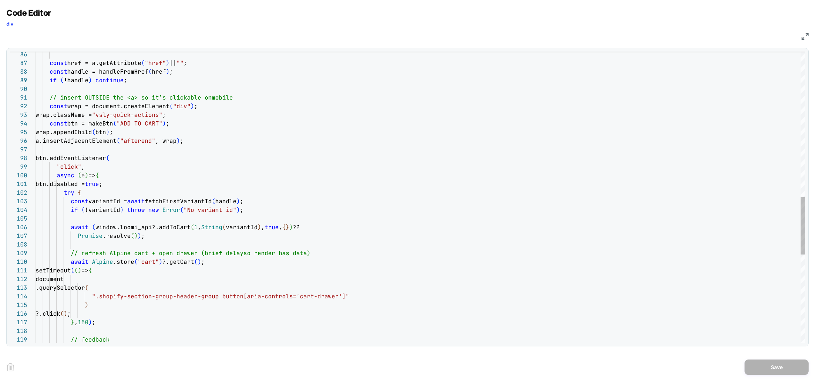
click at [120, 171] on div "try { const variantId = await fetchFirstVariantId ( handle ) ; if ( !variantId …" at bounding box center [421, 52] width 770 height 1477
click at [114, 177] on div "try { const variantId = await fetchFirstVariantId ( handle ) ; if ( !variantId …" at bounding box center [421, 52] width 770 height 1477
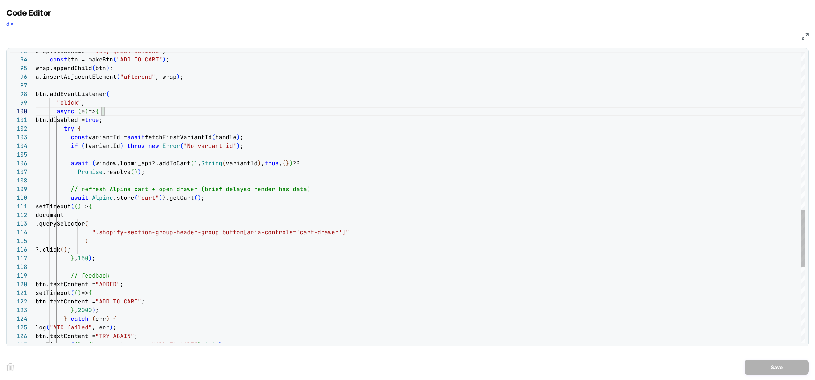
scroll to position [78, 166]
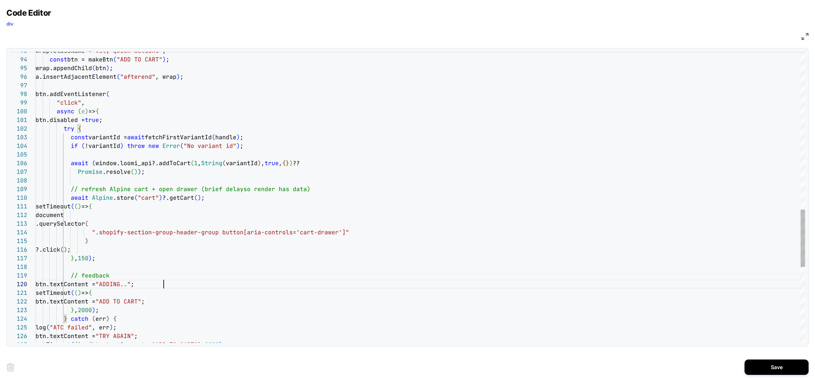
scroll to position [78, 131]
type textarea "**********"
click at [791, 363] on button "Save" at bounding box center [777, 367] width 64 height 15
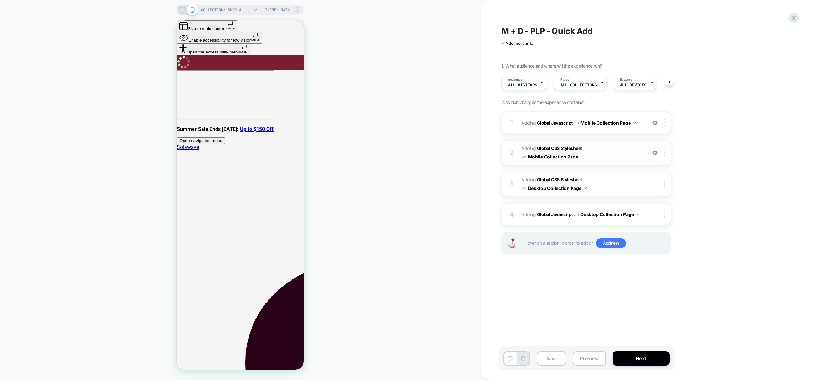
scroll to position [0, 0]
click at [599, 160] on span "Adding Global CSS Stylesheet on Mobile Collection Page" at bounding box center [582, 152] width 122 height 17
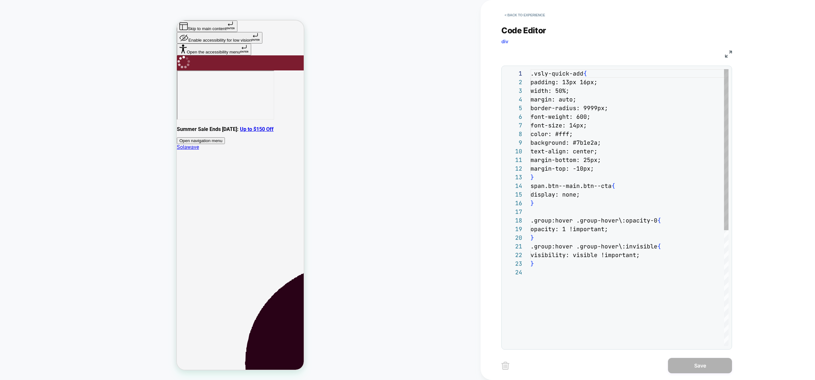
scroll to position [87, 0]
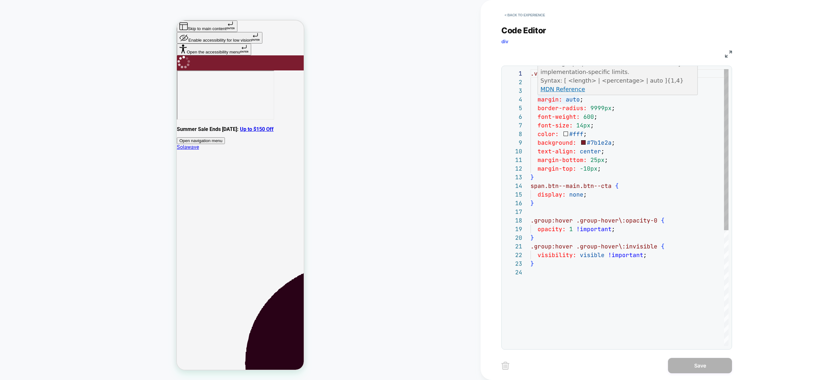
click at [578, 100] on div ".vsly-quick-add { padding: 13px 16px ; width: 50% ; margin: auto ; border-radiu…" at bounding box center [630, 307] width 198 height 476
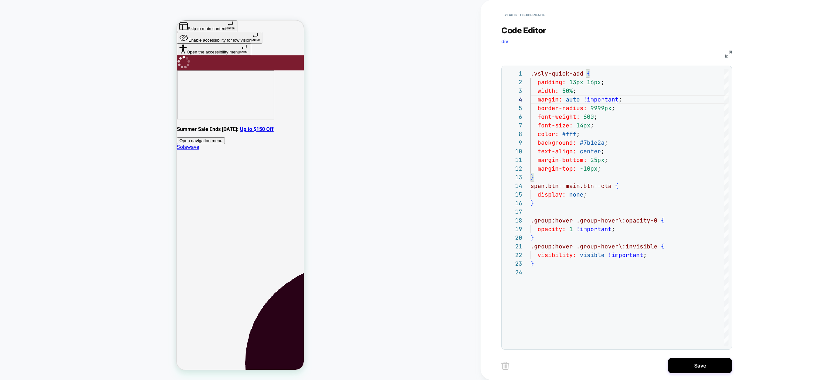
scroll to position [26, 87]
type textarea "**********"
click at [688, 368] on button "Save" at bounding box center [700, 365] width 64 height 15
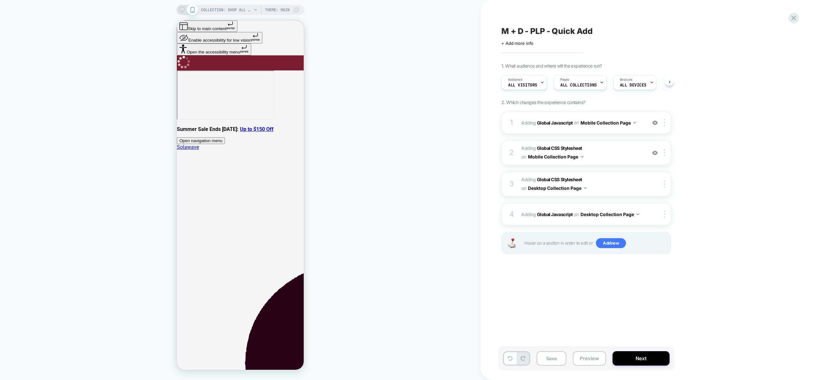
scroll to position [0, 0]
click at [595, 359] on button "Preview" at bounding box center [589, 359] width 33 height 14
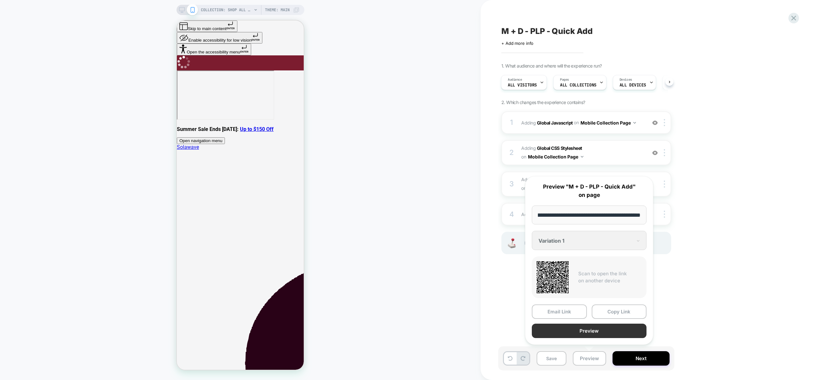
scroll to position [0, 0]
click at [592, 335] on button "Preview" at bounding box center [589, 331] width 115 height 14
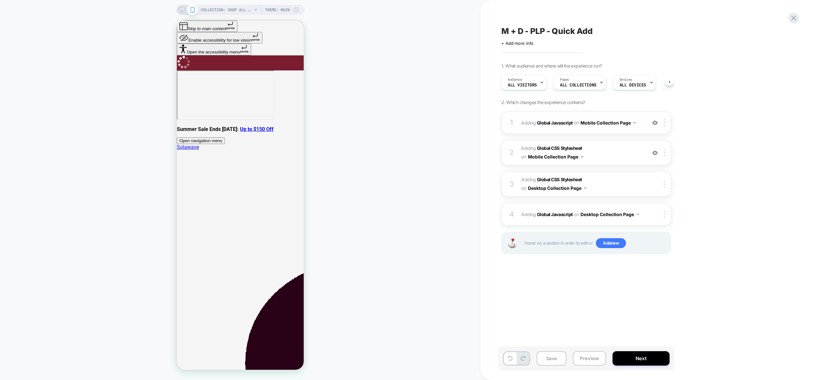
click at [618, 133] on div "1 Adding Global Javascript on Mobile Collection Page Add Before Add After Copy …" at bounding box center [587, 123] width 170 height 22
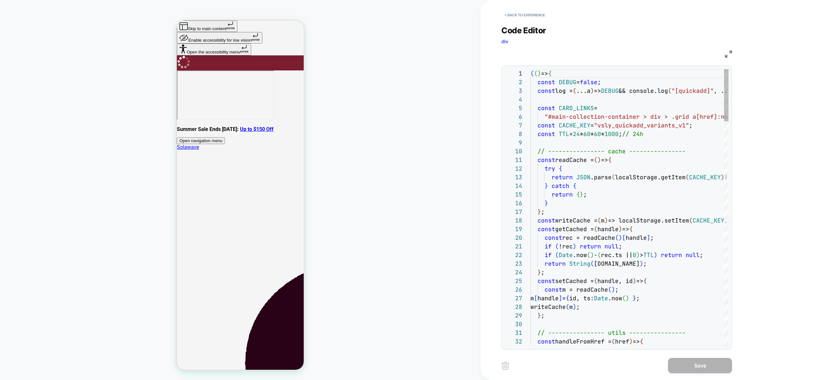
scroll to position [87, 0]
click at [531, 13] on button "< Back to experience" at bounding box center [525, 15] width 47 height 10
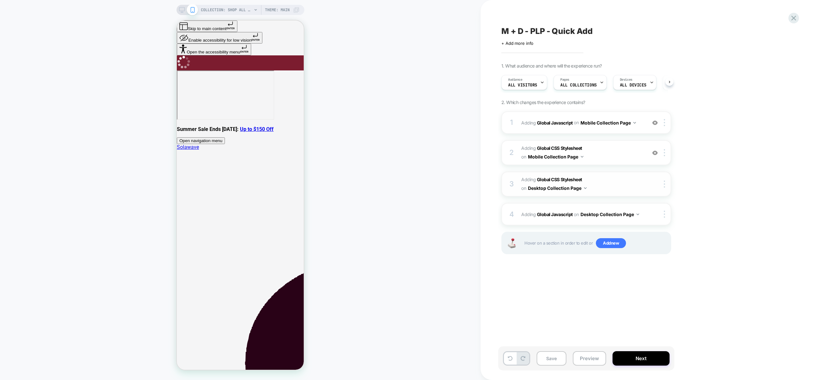
scroll to position [0, 0]
click at [618, 158] on span "Adding Global CSS Stylesheet on Mobile Collection Page" at bounding box center [582, 152] width 122 height 17
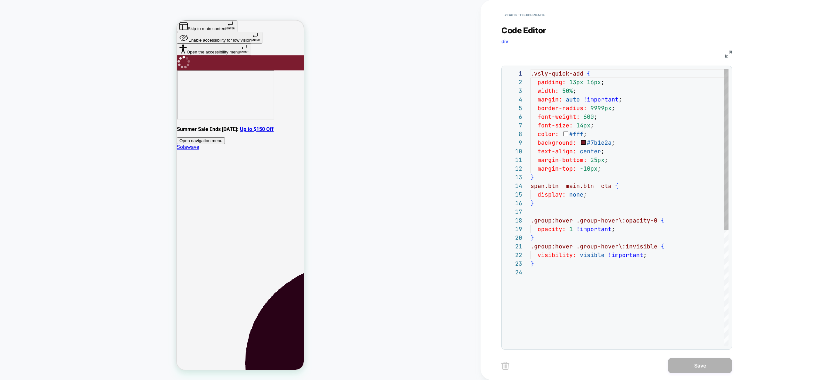
scroll to position [0, 83]
click at [613, 250] on div ".vsly-quick-add { padding: 13px 16px ; width: 50% ; margin: auto !important ; b…" at bounding box center [630, 307] width 198 height 476
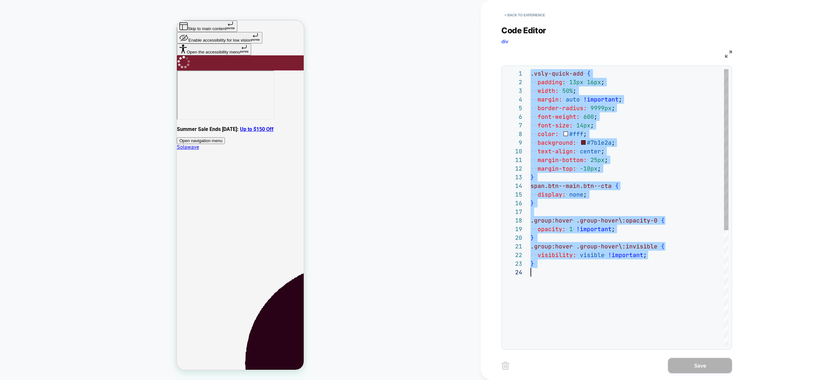
scroll to position [0, 0]
click at [567, 196] on div ".vsly-quick-add { padding: 13px 16px ; width: 50% ; margin: auto !important ; b…" at bounding box center [630, 307] width 198 height 476
click at [561, 206] on div ".vsly-quick-add { padding: 13px 16px ; width: 50% ; margin: auto !important ; b…" at bounding box center [630, 307] width 198 height 476
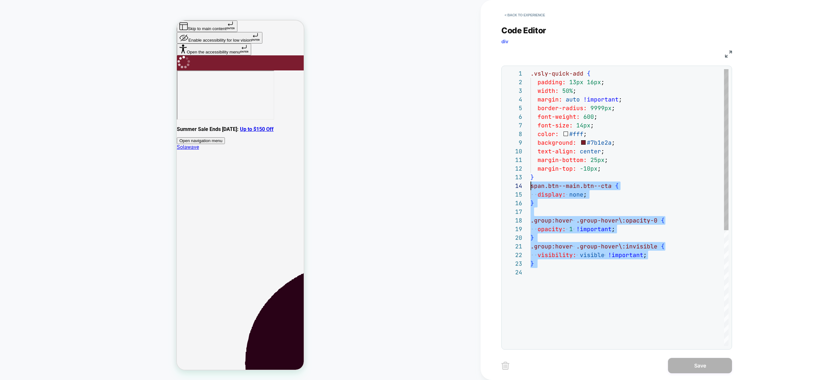
scroll to position [26, 0]
drag, startPoint x: 554, startPoint y: 270, endPoint x: 514, endPoint y: 188, distance: 91.3
click at [531, 188] on div ".vsly-quick-add { padding: 13px 16px ; width: 50% ; margin: auto !important ; b…" at bounding box center [630, 307] width 198 height 476
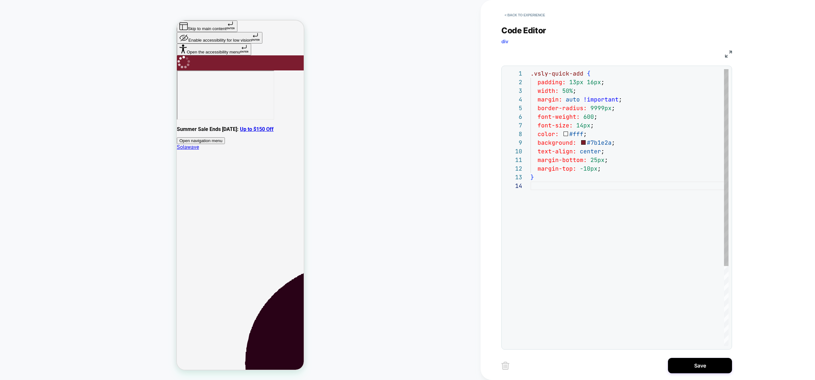
scroll to position [0, 4]
click at [533, 73] on div ".vsly-quick-add { padding: 13px 16px ; width: 50% ; margin: auto !important ; b…" at bounding box center [630, 264] width 198 height 390
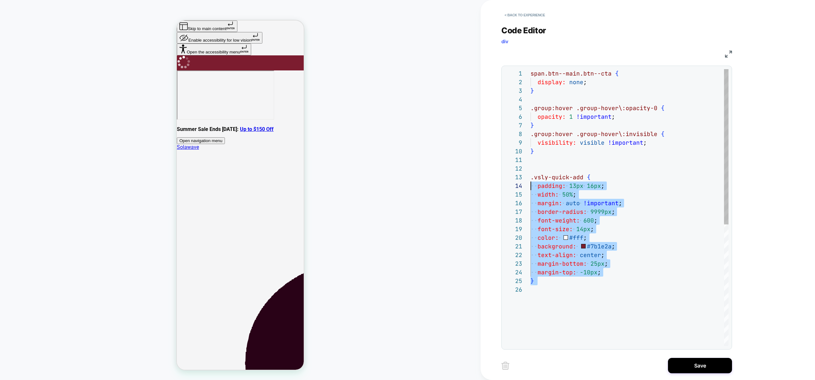
scroll to position [17, 0]
drag, startPoint x: 553, startPoint y: 298, endPoint x: 500, endPoint y: 177, distance: 132.2
click at [531, 177] on div "span.btn--main.btn--cta { padding: 13px 16px ; width: 50% ; margin: auto !impor…" at bounding box center [630, 316] width 198 height 494
type textarea "**********"
click at [520, 16] on button "< Back to experience" at bounding box center [525, 15] width 47 height 10
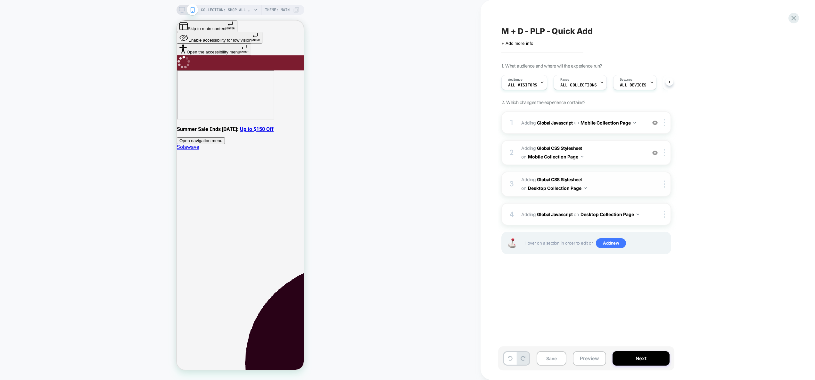
scroll to position [0, 0]
click at [181, 12] on icon at bounding box center [182, 10] width 6 height 6
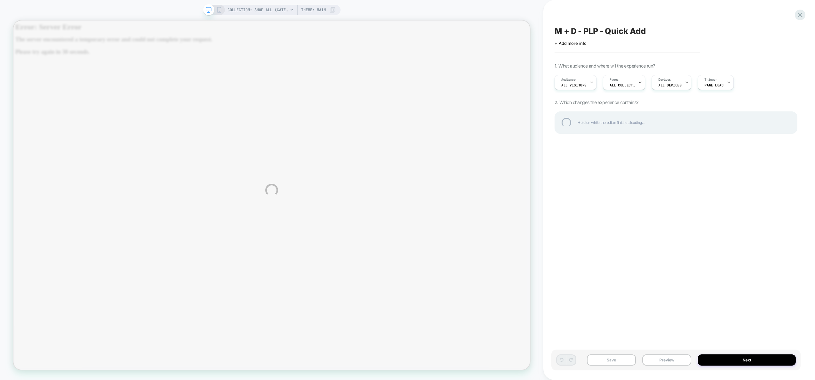
click at [220, 7] on div "COLLECTION: Shop All (Category) COLLECTION: Shop All (Category) Theme: MAIN M +…" at bounding box center [407, 190] width 815 height 380
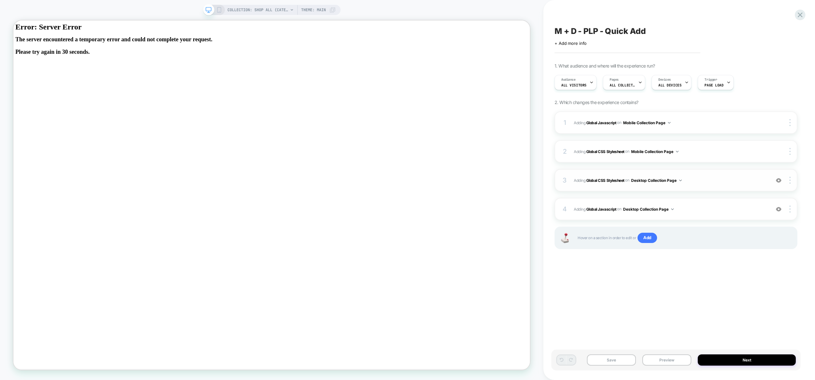
click at [712, 182] on span "Adding Global CSS Stylesheet on Desktop Collection Page" at bounding box center [670, 181] width 193 height 8
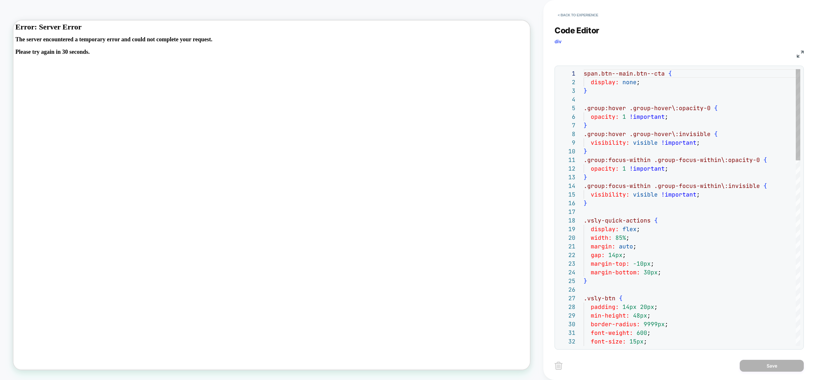
scroll to position [87, 0]
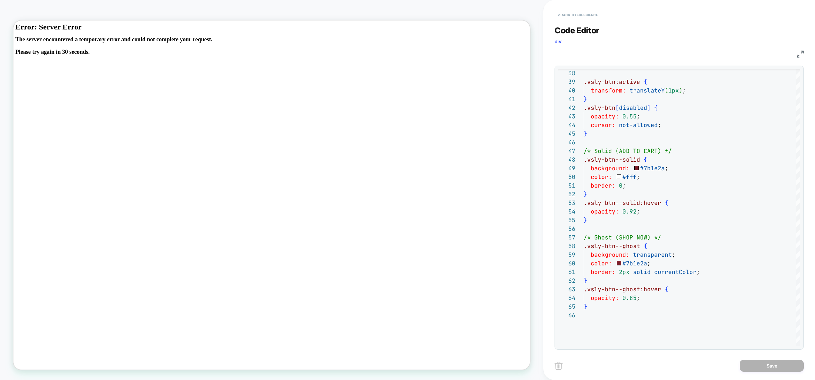
click at [589, 15] on button "< Back to experience" at bounding box center [578, 15] width 47 height 10
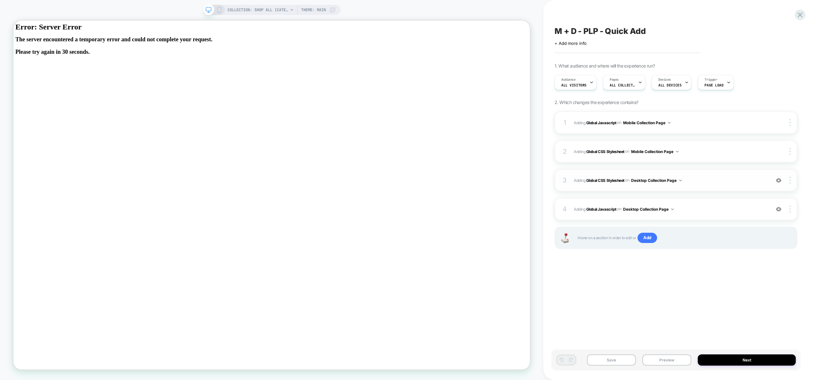
click at [717, 177] on span "Adding Global CSS Stylesheet on Desktop Collection Page" at bounding box center [670, 181] width 193 height 8
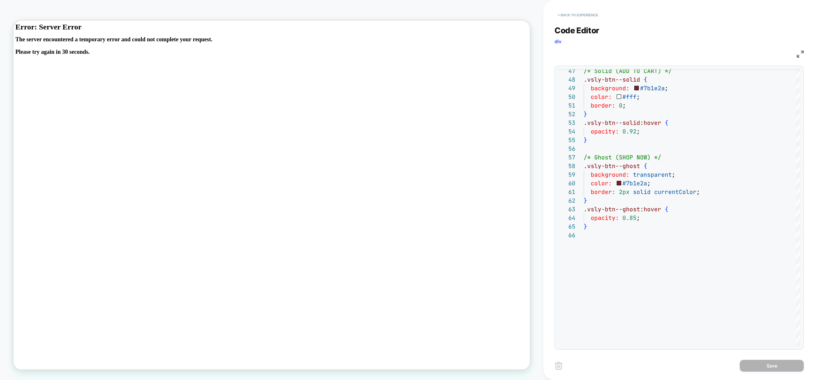
click at [590, 11] on button "< Back to experience" at bounding box center [578, 15] width 47 height 10
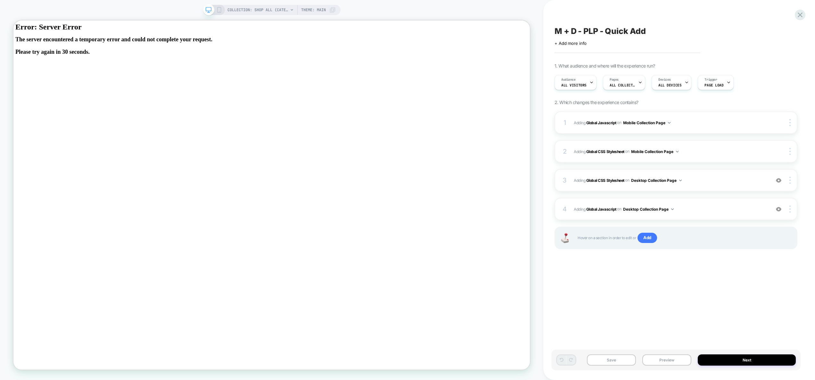
click at [219, 10] on icon at bounding box center [219, 10] width 6 height 6
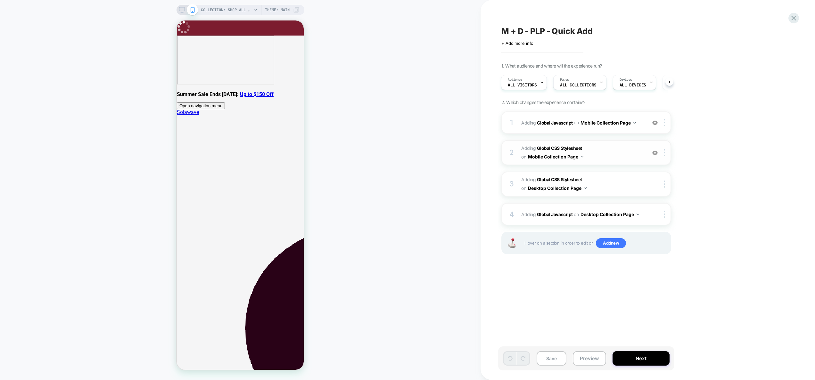
click at [621, 150] on span "Adding Global CSS Stylesheet on Mobile Collection Page" at bounding box center [582, 152] width 122 height 17
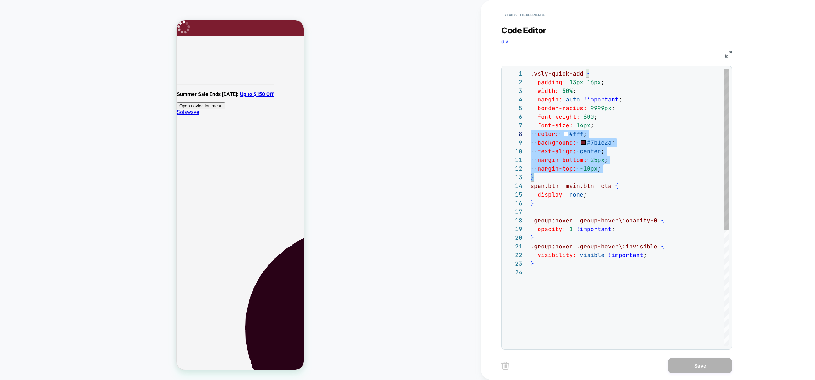
scroll to position [35, 0]
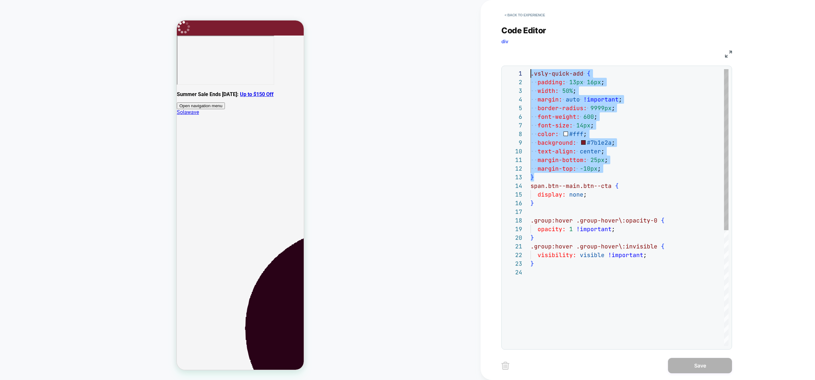
drag, startPoint x: 542, startPoint y: 176, endPoint x: 516, endPoint y: 55, distance: 124.2
click at [531, 69] on div ".vsly-quick-add { padding: 13px 16px ; width: 50% ; margin: auto !important ; b…" at bounding box center [630, 307] width 198 height 476
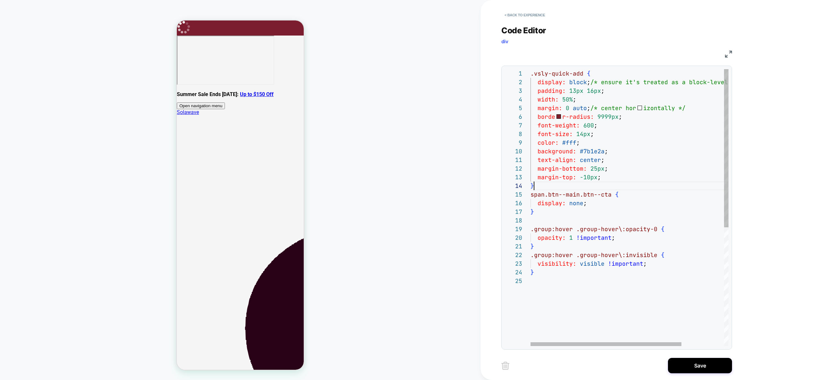
scroll to position [26, 4]
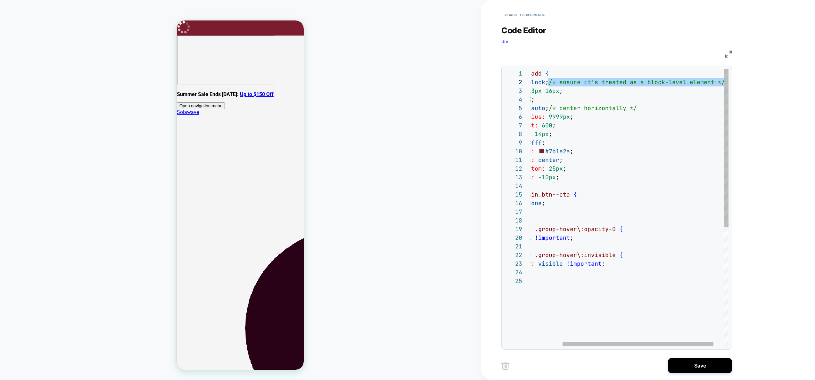
drag, startPoint x: 591, startPoint y: 84, endPoint x: 755, endPoint y: 86, distance: 163.8
click at [743, 86] on div ".vsly-quick-add { display: block ; /* ensure it's treated as a block-level elem…" at bounding box center [615, 311] width 253 height 485
type textarea "**********"
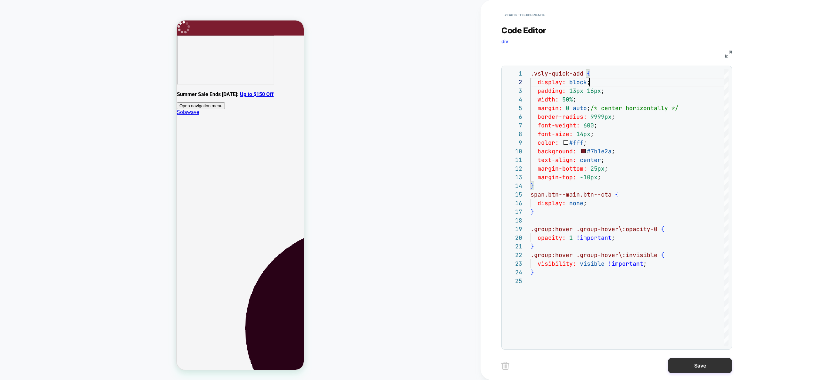
click at [686, 361] on button "Save" at bounding box center [700, 365] width 64 height 15
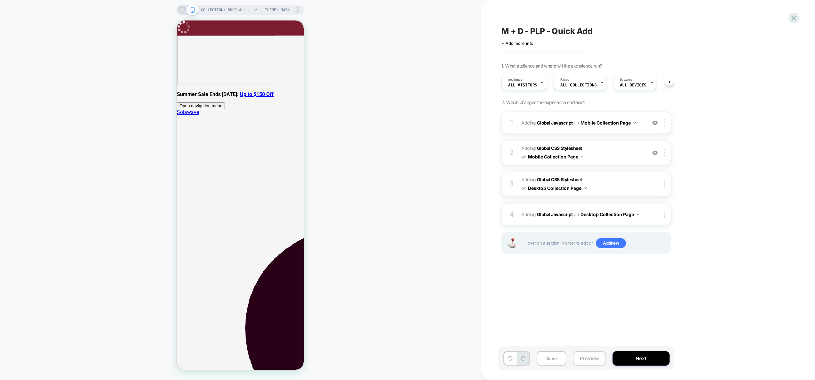
click at [603, 360] on button "Preview" at bounding box center [589, 359] width 33 height 14
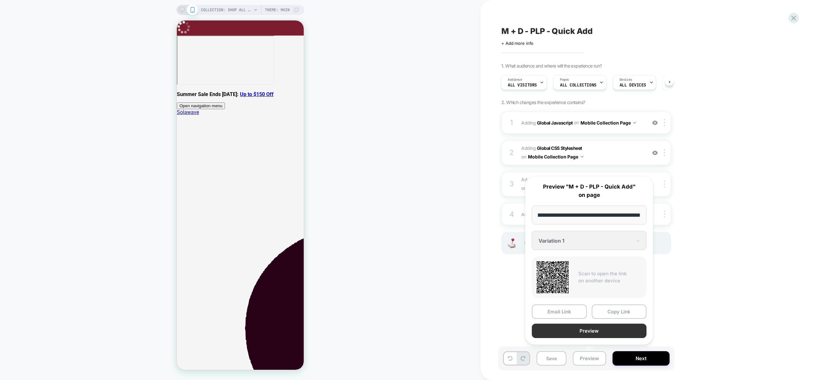
scroll to position [0, 0]
click at [593, 335] on button "Preview" at bounding box center [589, 331] width 115 height 14
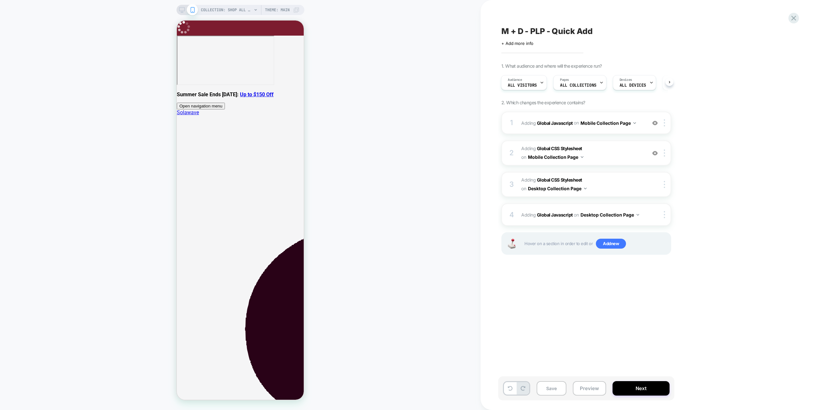
scroll to position [0, 0]
click at [602, 130] on div "1 Adding Global Javascript on Mobile Collection Page Add Before Add After Copy …" at bounding box center [587, 123] width 170 height 22
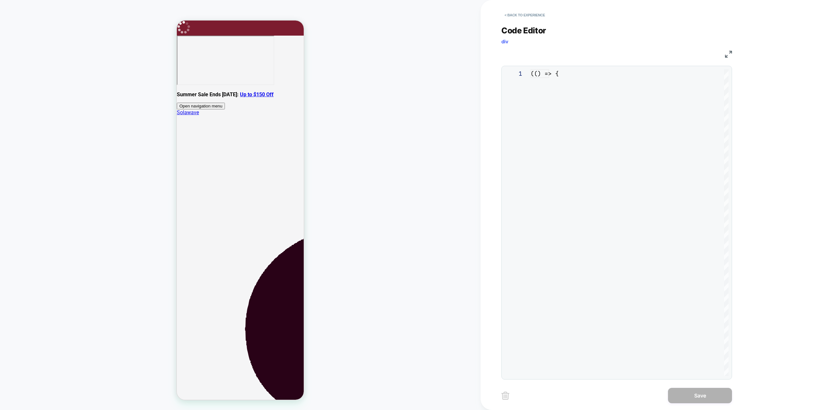
scroll to position [87, 0]
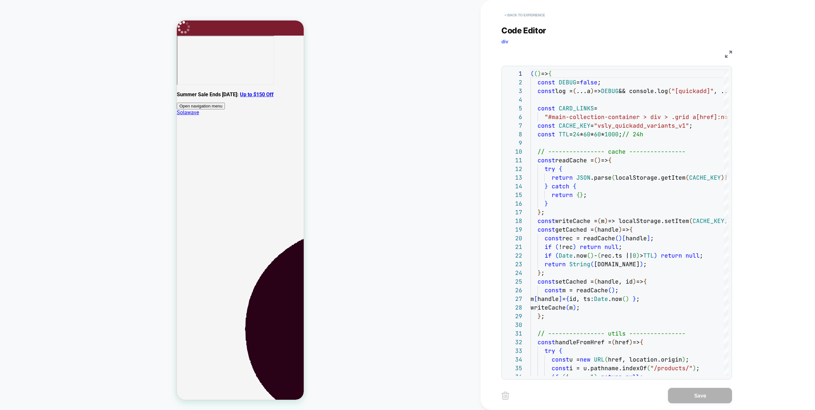
click at [526, 14] on button "< Back to experience" at bounding box center [525, 15] width 47 height 10
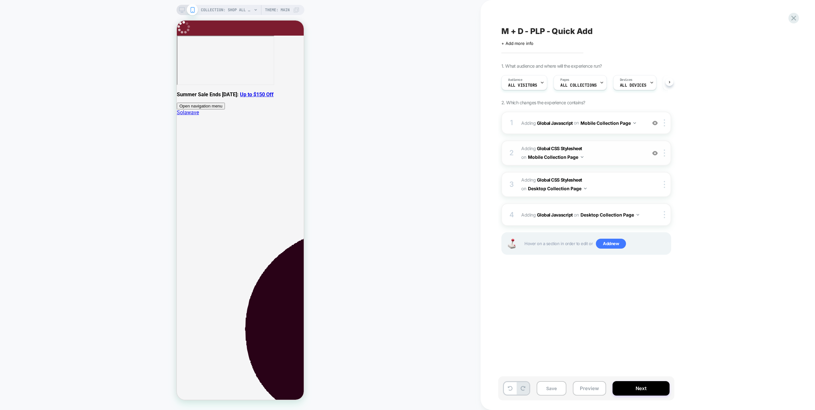
scroll to position [0, 0]
click at [605, 157] on span "Adding Global CSS Stylesheet on Mobile Collection Page" at bounding box center [582, 152] width 122 height 17
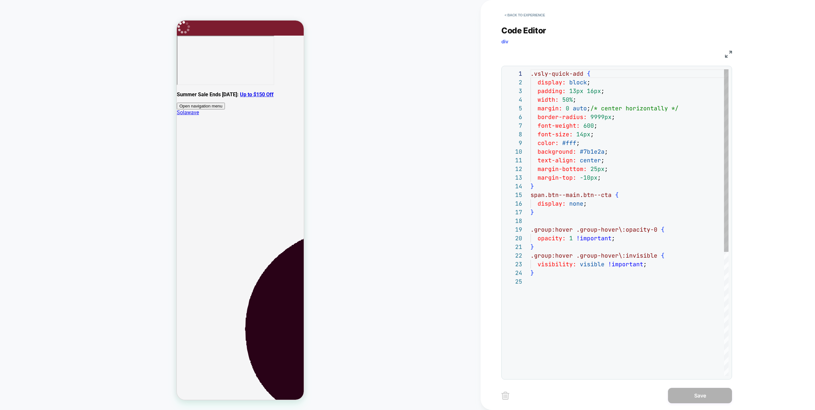
scroll to position [87, 0]
click at [537, 18] on button "< Back to experience" at bounding box center [525, 15] width 47 height 10
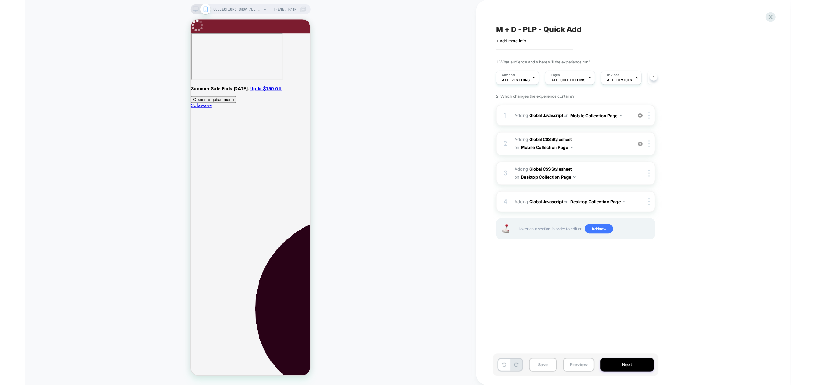
scroll to position [0, 0]
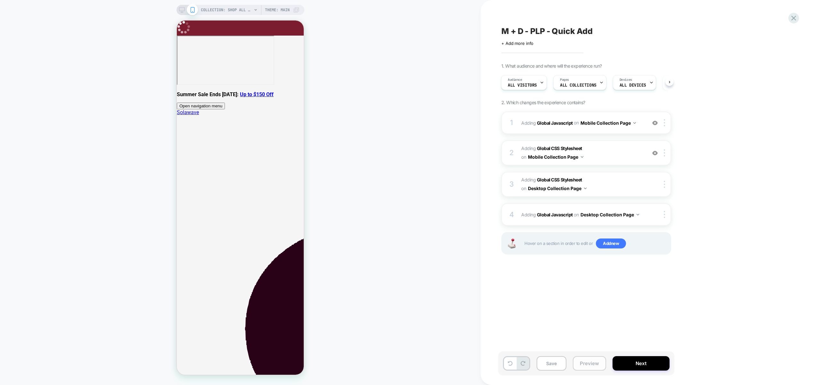
click at [591, 360] on button "Preview" at bounding box center [589, 363] width 33 height 14
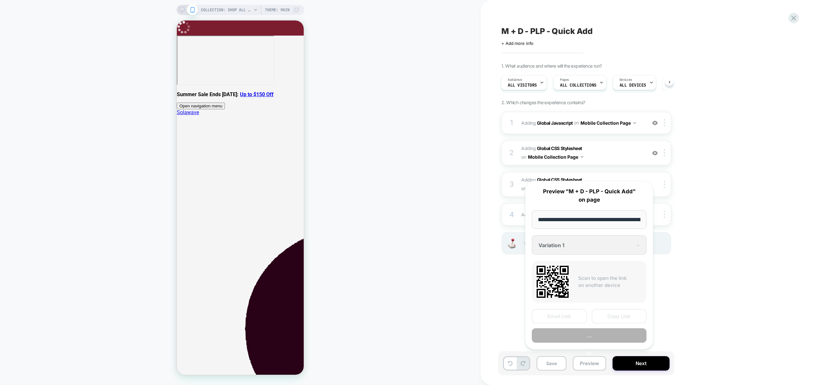
scroll to position [0, 64]
click at [584, 336] on button "Preview" at bounding box center [589, 335] width 115 height 14
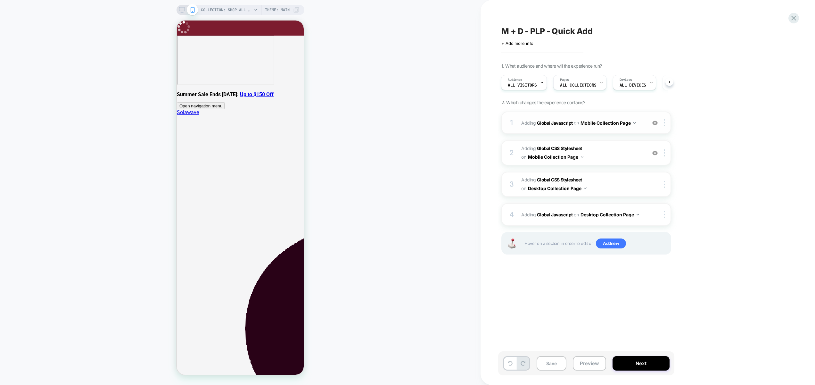
click at [600, 130] on div "1 Adding Global Javascript on Mobile Collection Page Add Before Add After Copy …" at bounding box center [587, 123] width 170 height 22
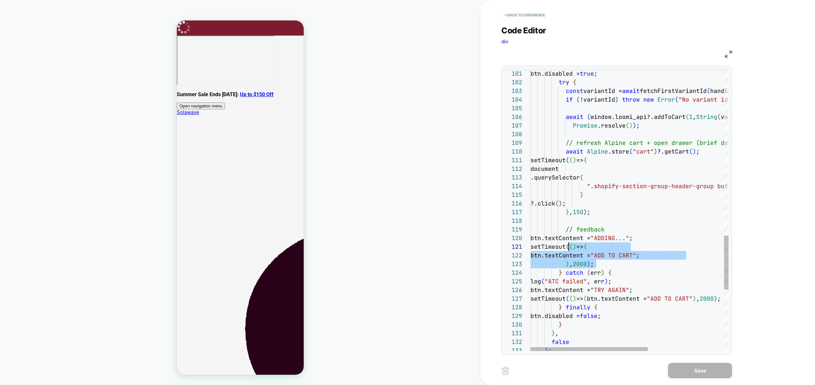
scroll to position [0, 35]
drag, startPoint x: 600, startPoint y: 264, endPoint x: 564, endPoint y: 246, distance: 40.1
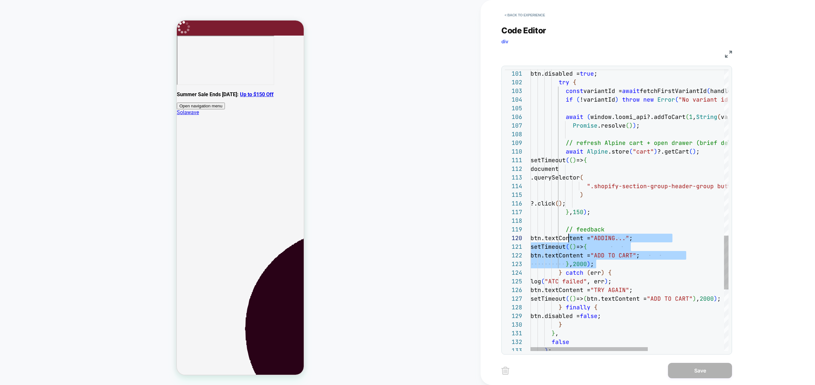
scroll to position [78, 35]
drag, startPoint x: 604, startPoint y: 262, endPoint x: 566, endPoint y: 239, distance: 44.8
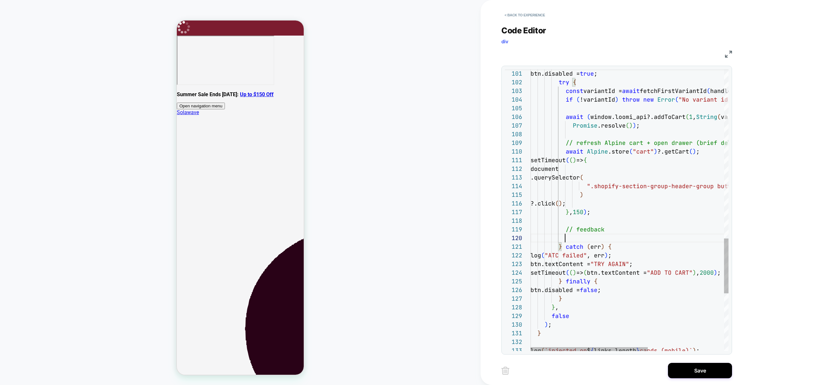
scroll to position [61, 0]
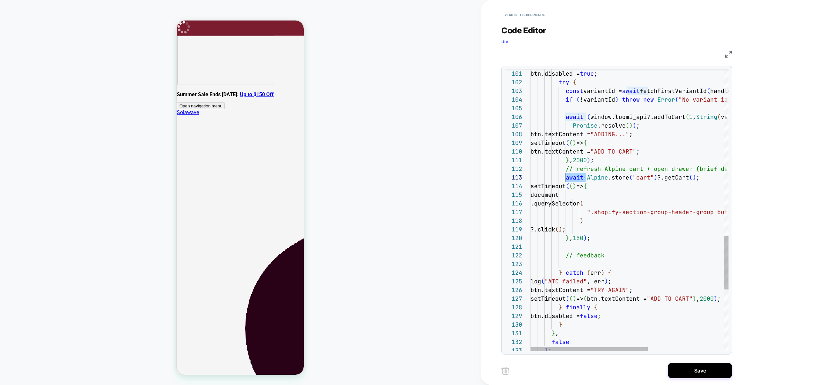
scroll to position [17, 35]
drag, startPoint x: 586, startPoint y: 178, endPoint x: 566, endPoint y: 177, distance: 20.5
drag, startPoint x: 677, startPoint y: 176, endPoint x: 565, endPoint y: 181, distance: 111.6
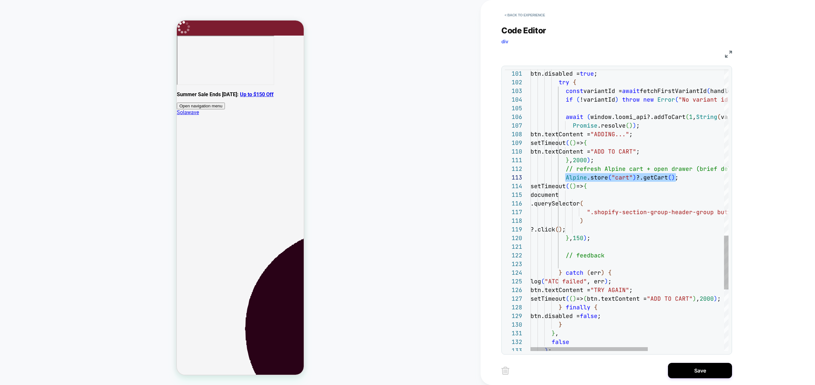
scroll to position [0, 0]
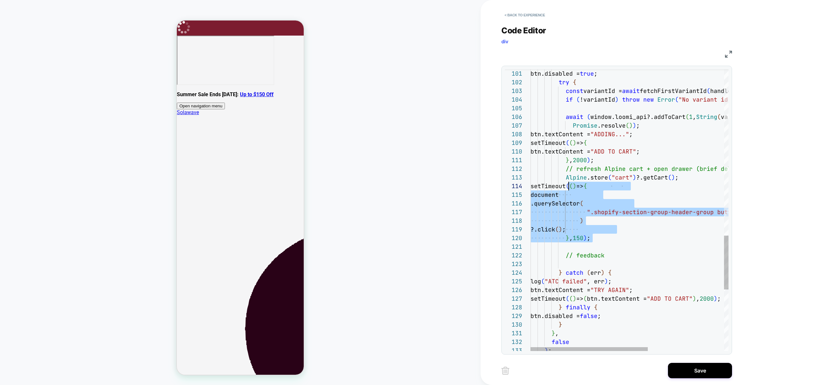
scroll to position [26, 35]
drag, startPoint x: 610, startPoint y: 239, endPoint x: 567, endPoint y: 187, distance: 67.8
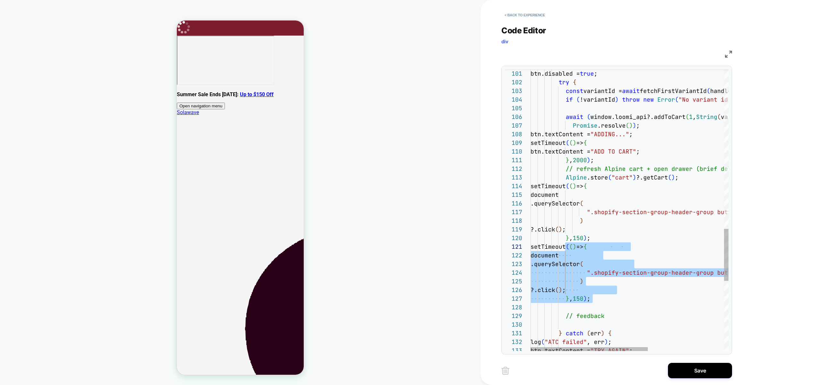
drag, startPoint x: 621, startPoint y: 290, endPoint x: 573, endPoint y: 256, distance: 59.6
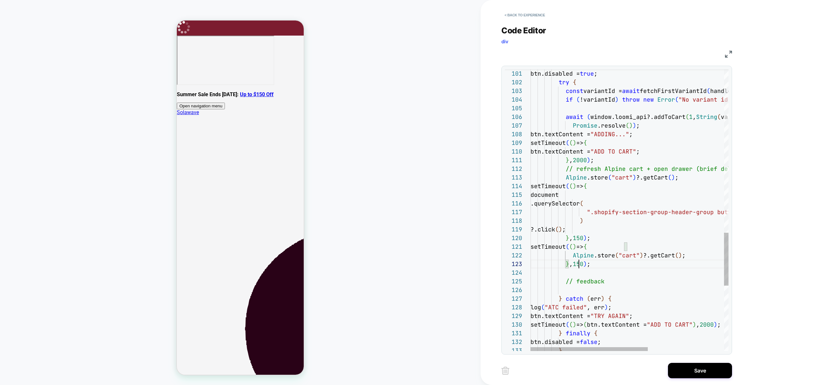
drag, startPoint x: 578, startPoint y: 264, endPoint x: 581, endPoint y: 264, distance: 3.5
type textarea "**********"
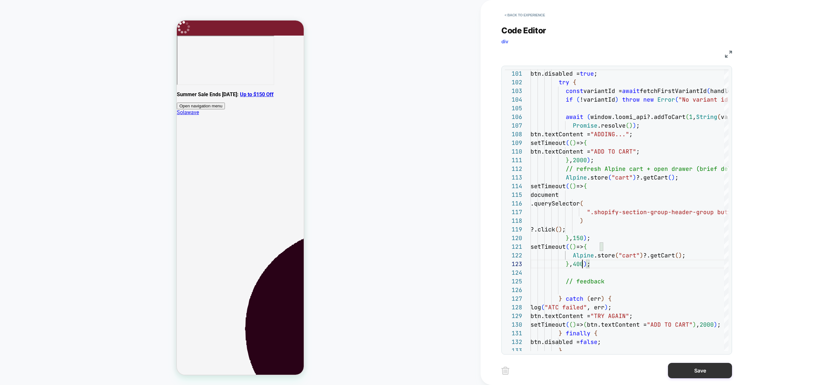
click at [698, 370] on button "Save" at bounding box center [700, 370] width 64 height 15
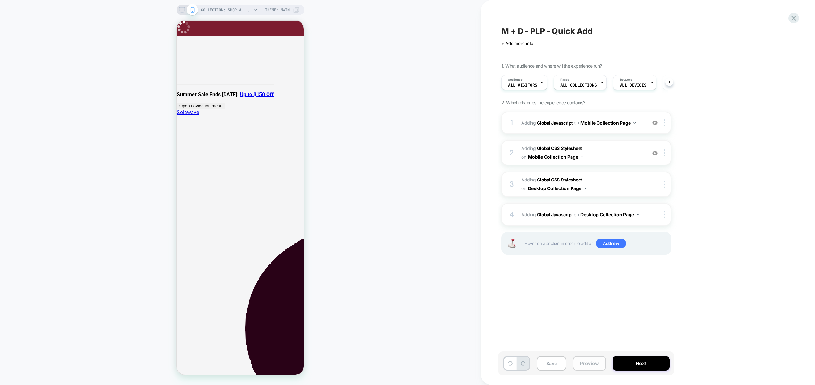
scroll to position [0, 0]
drag, startPoint x: 616, startPoint y: 152, endPoint x: 612, endPoint y: 132, distance: 20.2
click at [617, 135] on div "1 Adding Global Javascript on Mobile Collection Page Add Before Add After Copy …" at bounding box center [587, 191] width 170 height 159
click at [610, 129] on div "1 Adding Global Javascript on Mobile Collection Page Add Before Add After Copy …" at bounding box center [587, 123] width 170 height 22
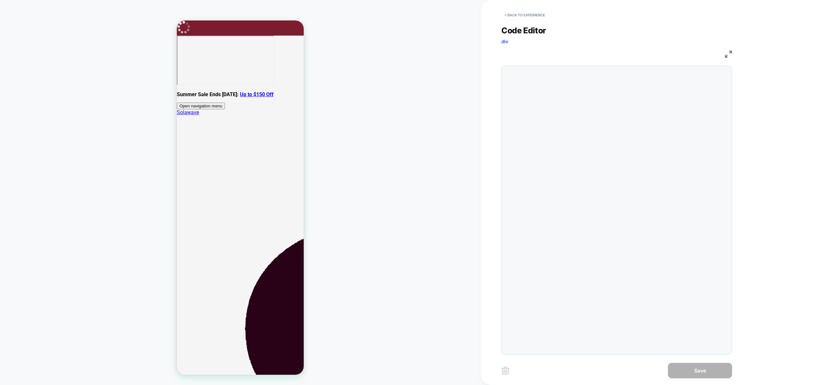
scroll to position [87, 0]
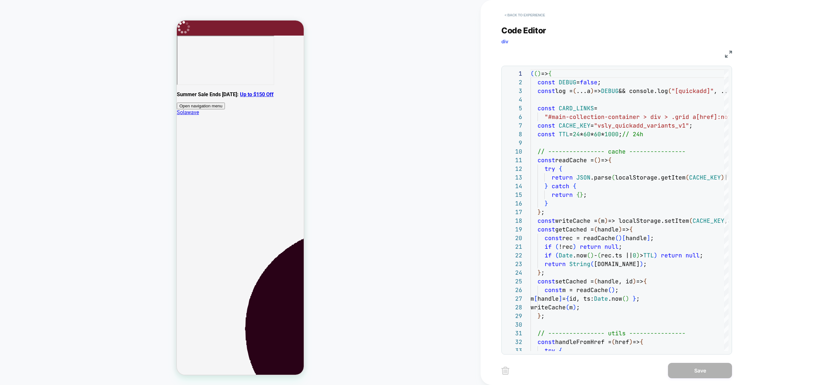
click at [533, 16] on button "< Back to experience" at bounding box center [525, 15] width 47 height 10
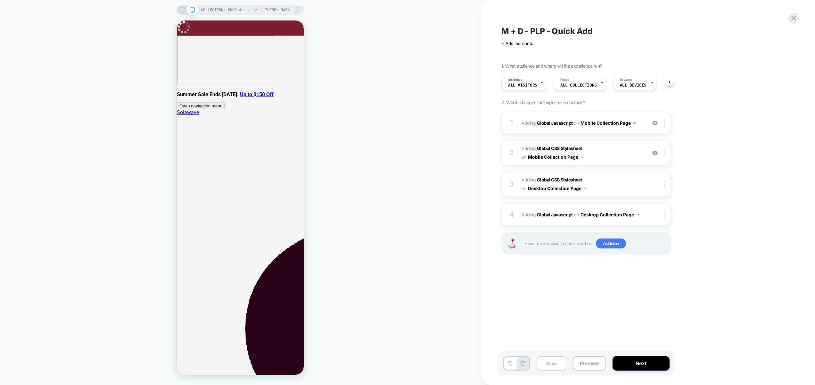
scroll to position [0, 0]
click at [556, 359] on button "Save" at bounding box center [552, 363] width 30 height 14
click at [582, 364] on button "Preview" at bounding box center [589, 363] width 33 height 14
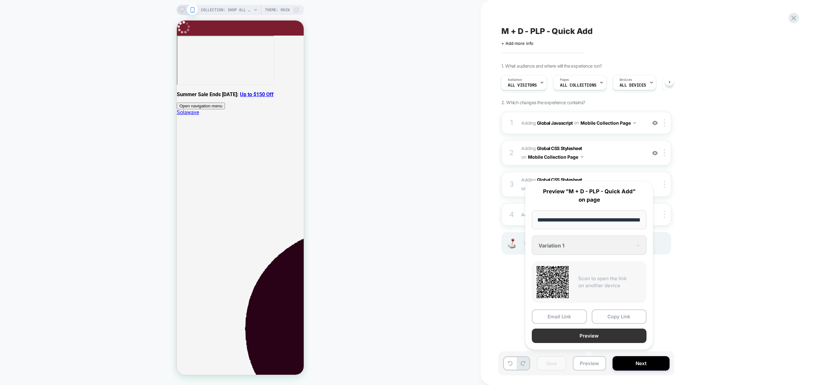
scroll to position [0, 0]
click at [585, 341] on button "Preview" at bounding box center [589, 335] width 115 height 14
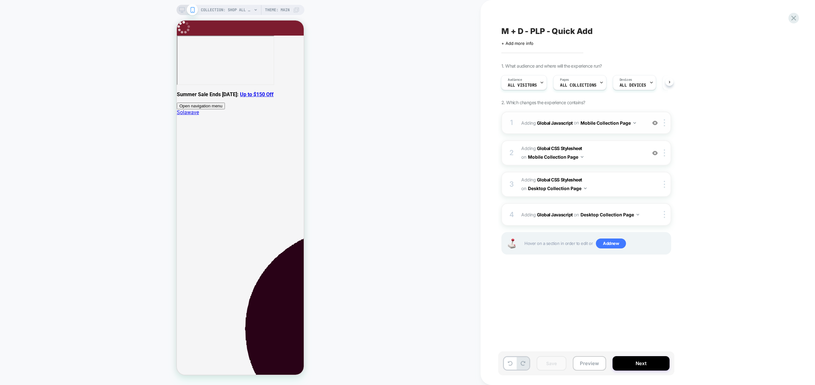
click at [641, 127] on span "Adding Global Javascript on Mobile Collection Page" at bounding box center [582, 122] width 122 height 9
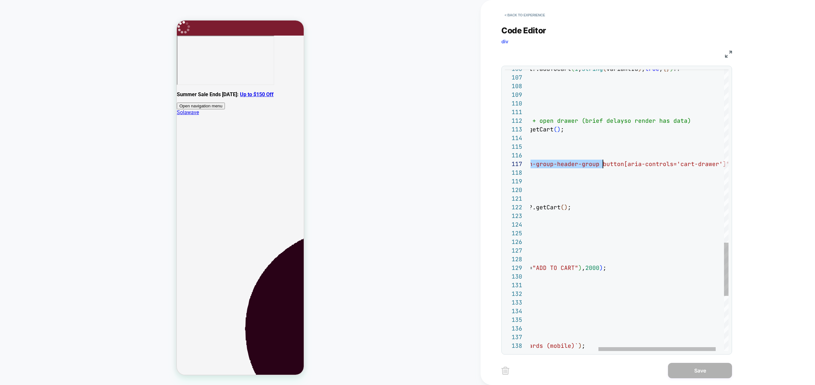
scroll to position [52, 0]
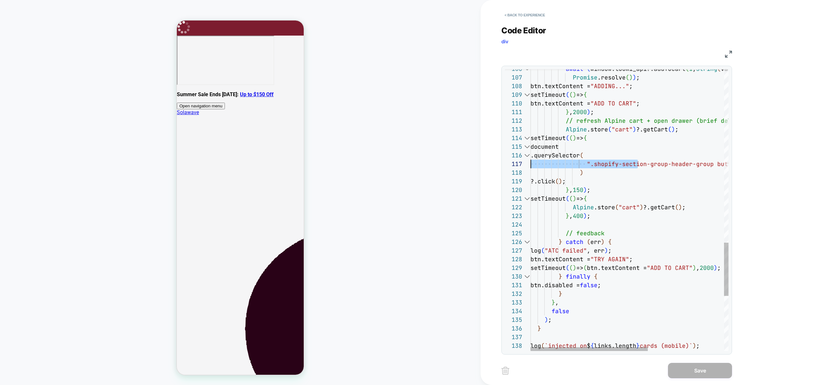
drag, startPoint x: 649, startPoint y: 162, endPoint x: 521, endPoint y: 170, distance: 128.1
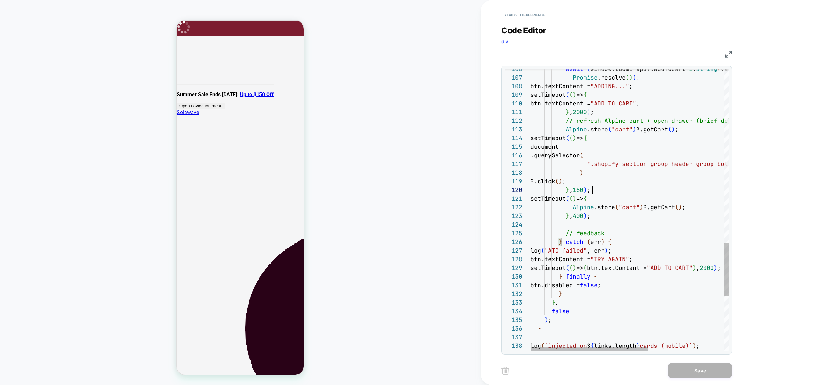
scroll to position [35, 73]
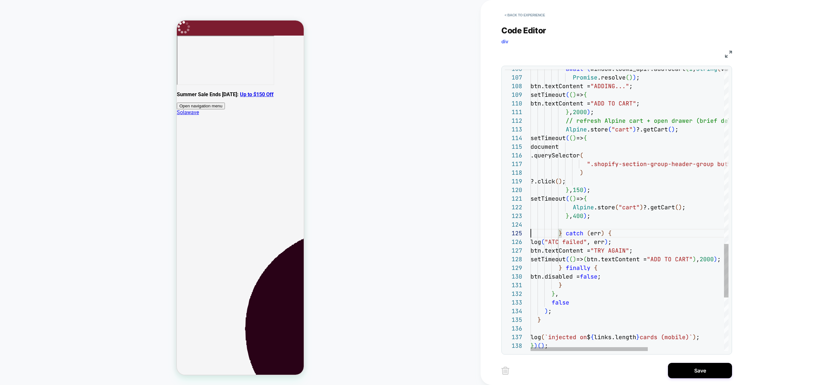
scroll to position [26, 0]
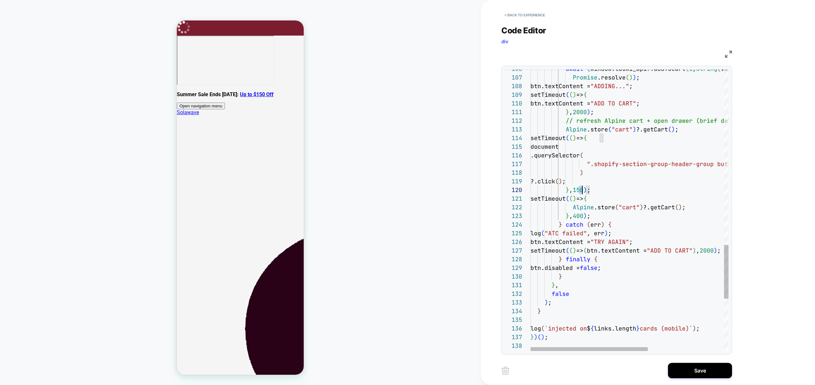
drag, startPoint x: 578, startPoint y: 189, endPoint x: 583, endPoint y: 191, distance: 5.0
drag, startPoint x: 599, startPoint y: 214, endPoint x: 564, endPoint y: 197, distance: 39.0
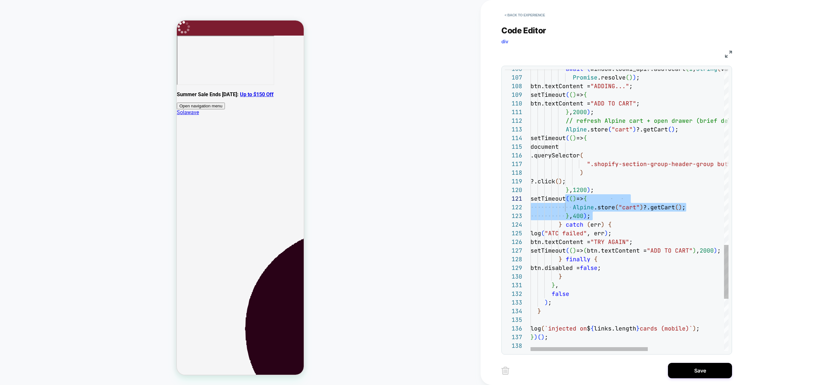
drag, startPoint x: 682, startPoint y: 207, endPoint x: 571, endPoint y: 206, distance: 110.2
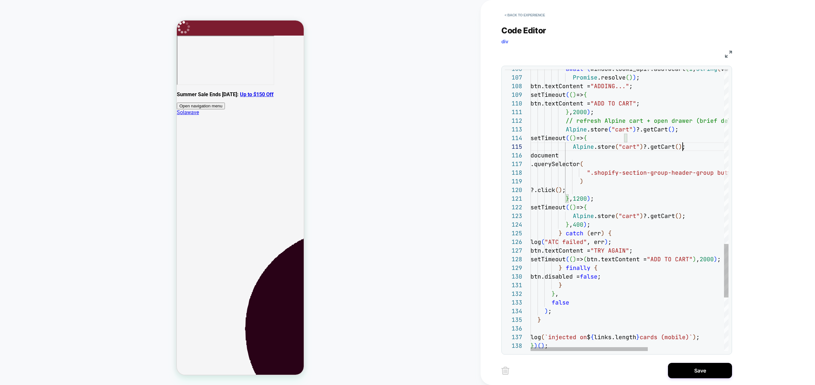
scroll to position [26, 62]
drag, startPoint x: 618, startPoint y: 223, endPoint x: 457, endPoint y: 208, distance: 161.9
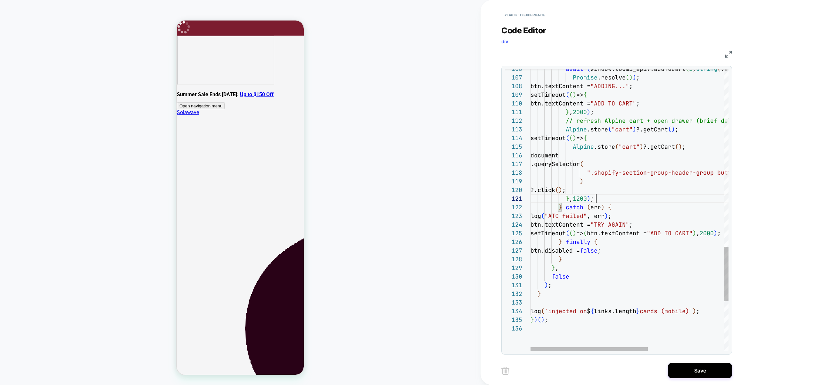
scroll to position [0, 66]
type textarea "**********"
drag, startPoint x: 706, startPoint y: 378, endPoint x: 704, endPoint y: 373, distance: 5.6
click at [706, 378] on div "< Back to experience Code Editor div JS 106 107 108 109 110 111 112 113 114 116…" at bounding box center [622, 192] width 240 height 385
click at [704, 373] on button "Save" at bounding box center [700, 370] width 64 height 15
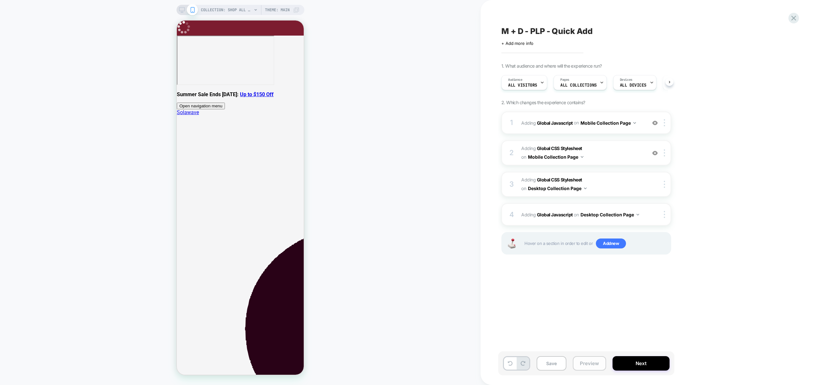
click at [592, 360] on button "Preview" at bounding box center [589, 363] width 33 height 14
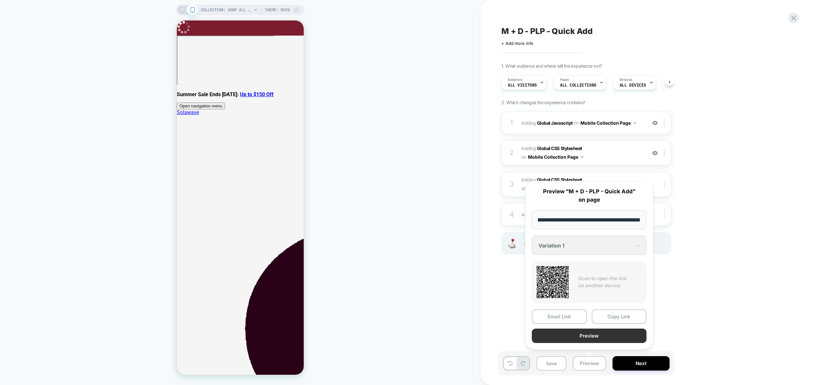
scroll to position [0, 0]
click at [587, 334] on button "Preview" at bounding box center [589, 335] width 115 height 14
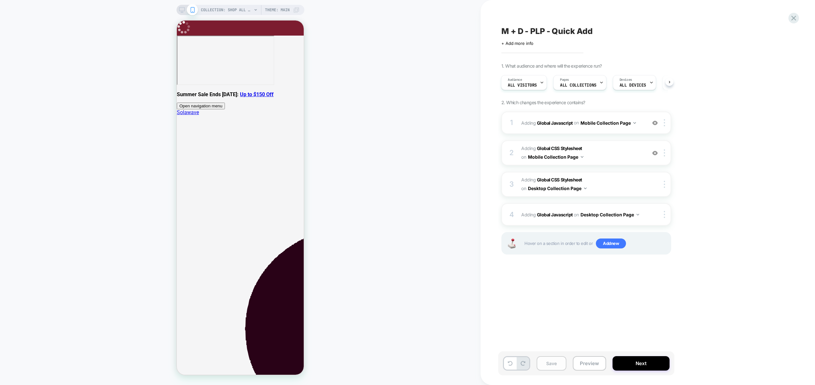
click at [549, 362] on button "Save" at bounding box center [552, 363] width 30 height 14
